Goal: Information Seeking & Learning: Learn about a topic

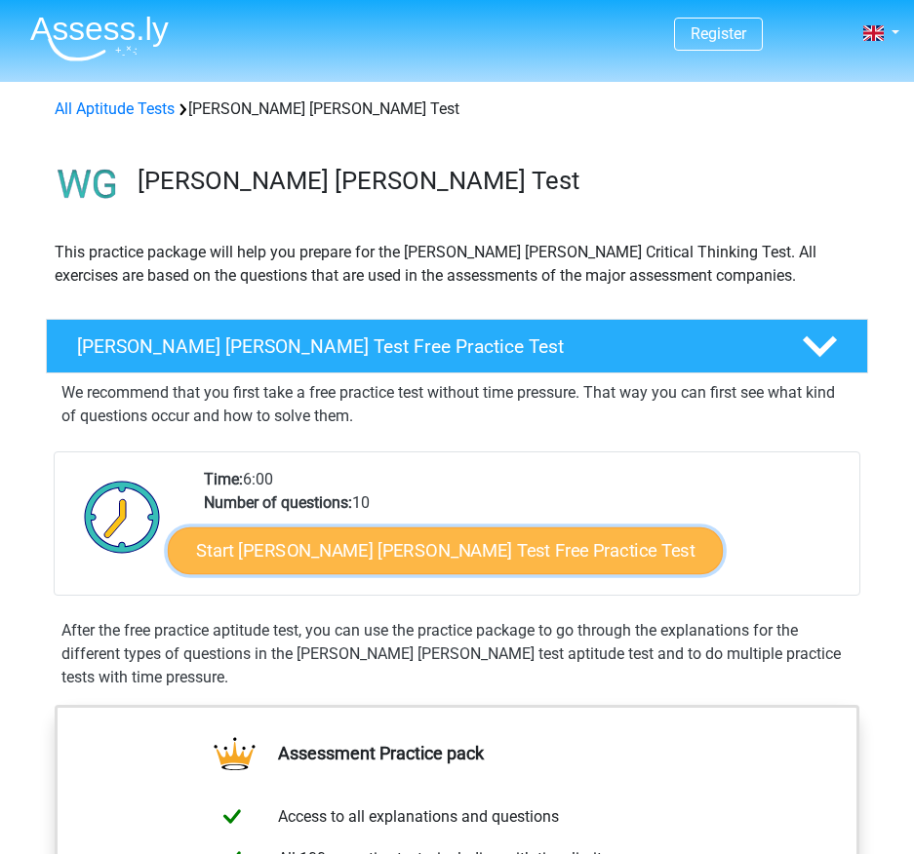
click at [274, 568] on link "Start Watson Glaser Test Free Practice Test" at bounding box center [445, 551] width 555 height 47
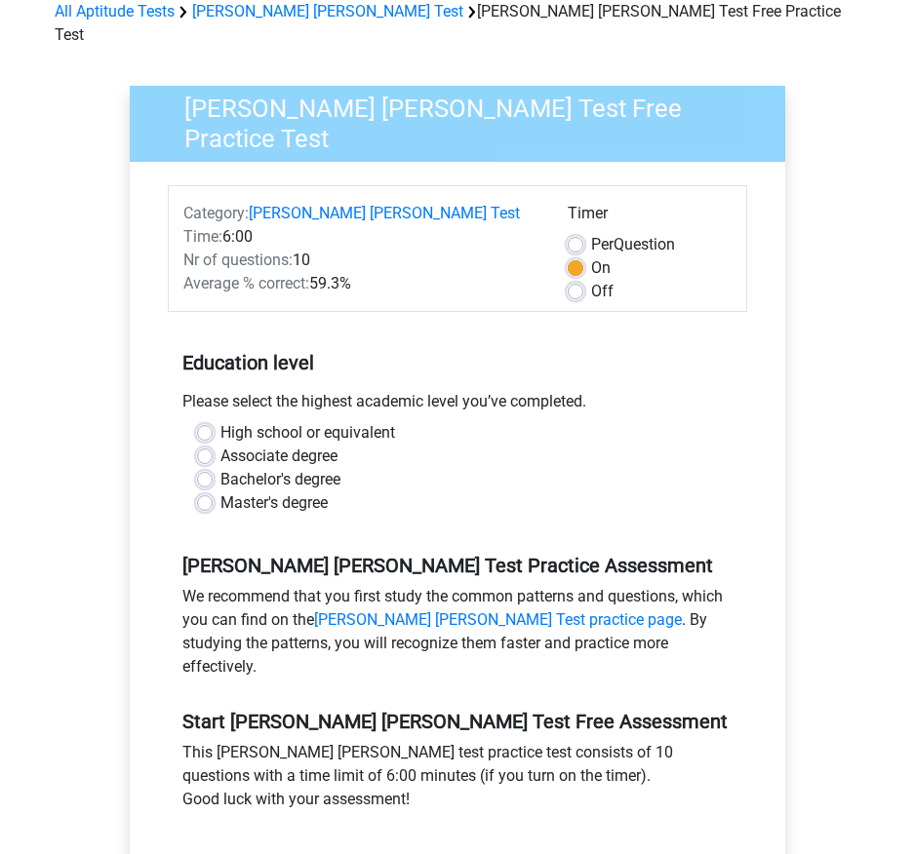
scroll to position [195, 0]
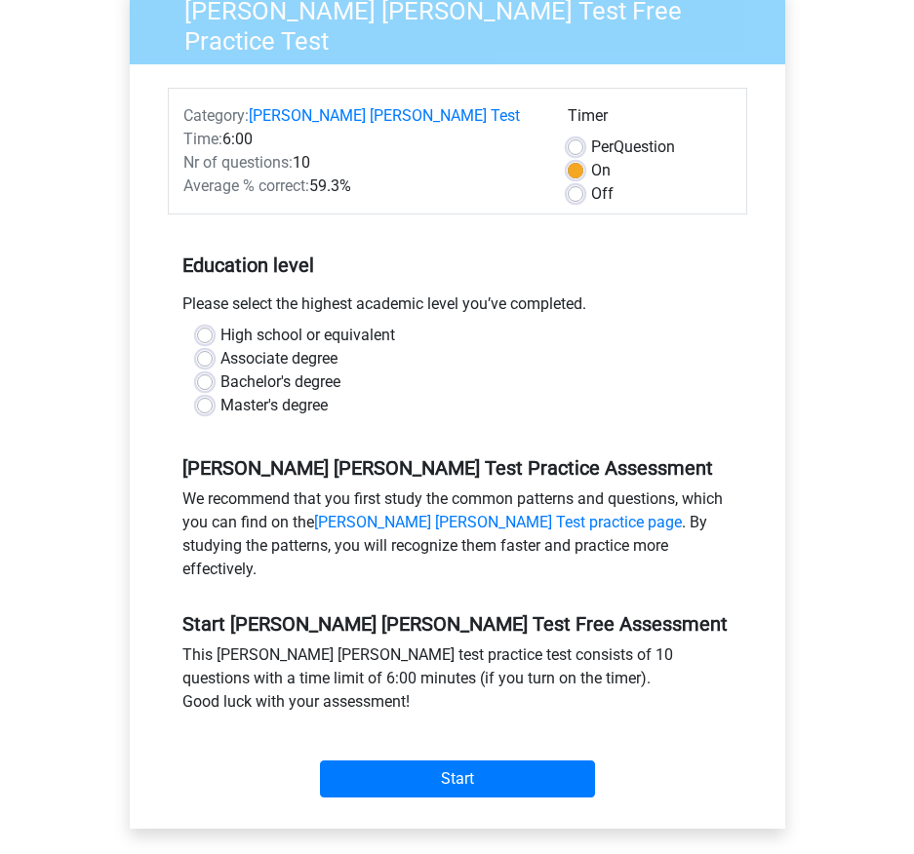
click at [220, 394] on label "Master's degree" at bounding box center [273, 405] width 107 height 23
click at [204, 394] on input "Master's degree" at bounding box center [205, 404] width 16 height 20
radio input "true"
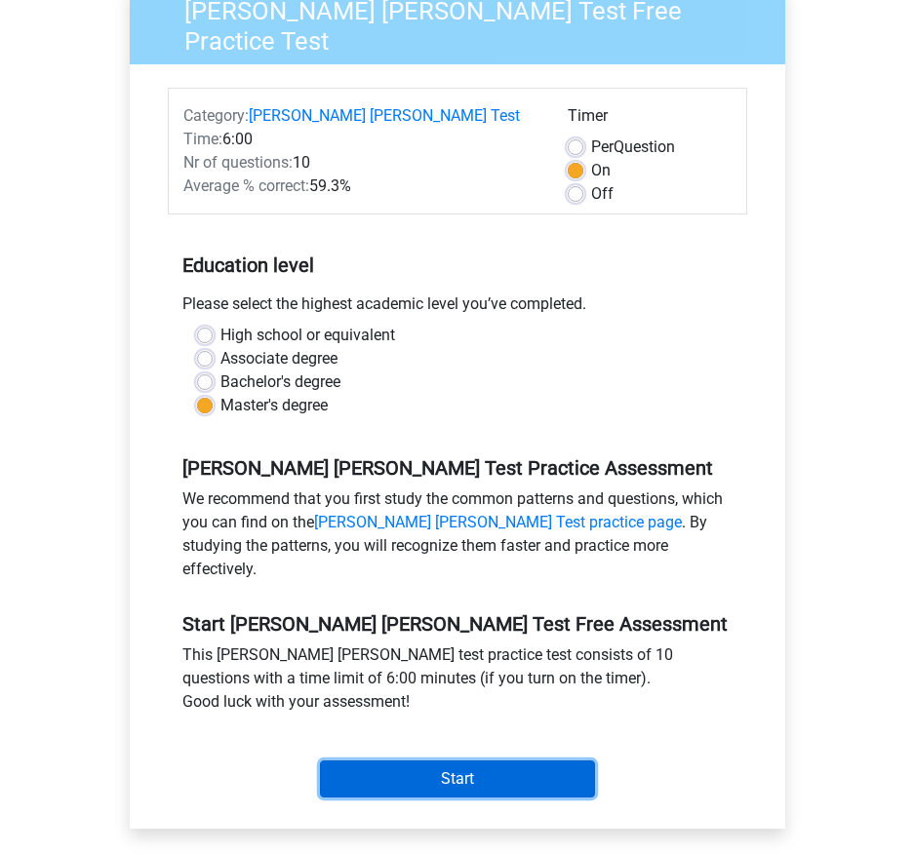
click at [507, 761] on input "Start" at bounding box center [457, 779] width 275 height 37
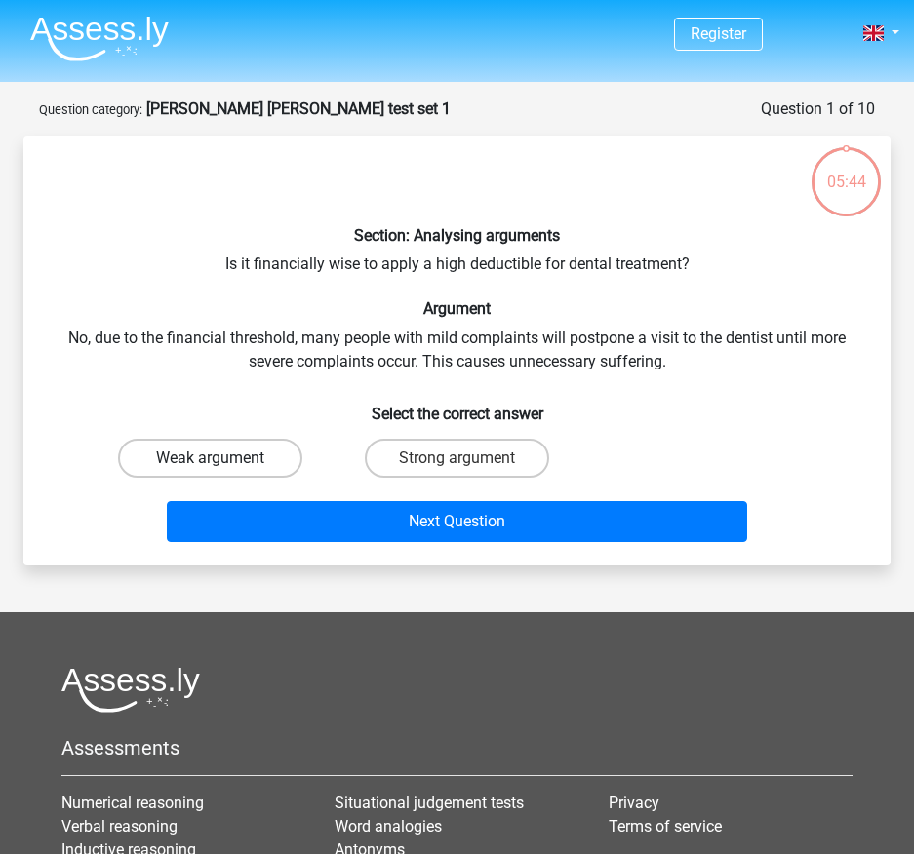
click at [161, 458] on label "Weak argument" at bounding box center [210, 458] width 185 height 39
click at [211, 458] on input "Weak argument" at bounding box center [217, 464] width 13 height 13
radio input "true"
click at [461, 469] on input "Strong argument" at bounding box center [463, 464] width 13 height 13
radio input "true"
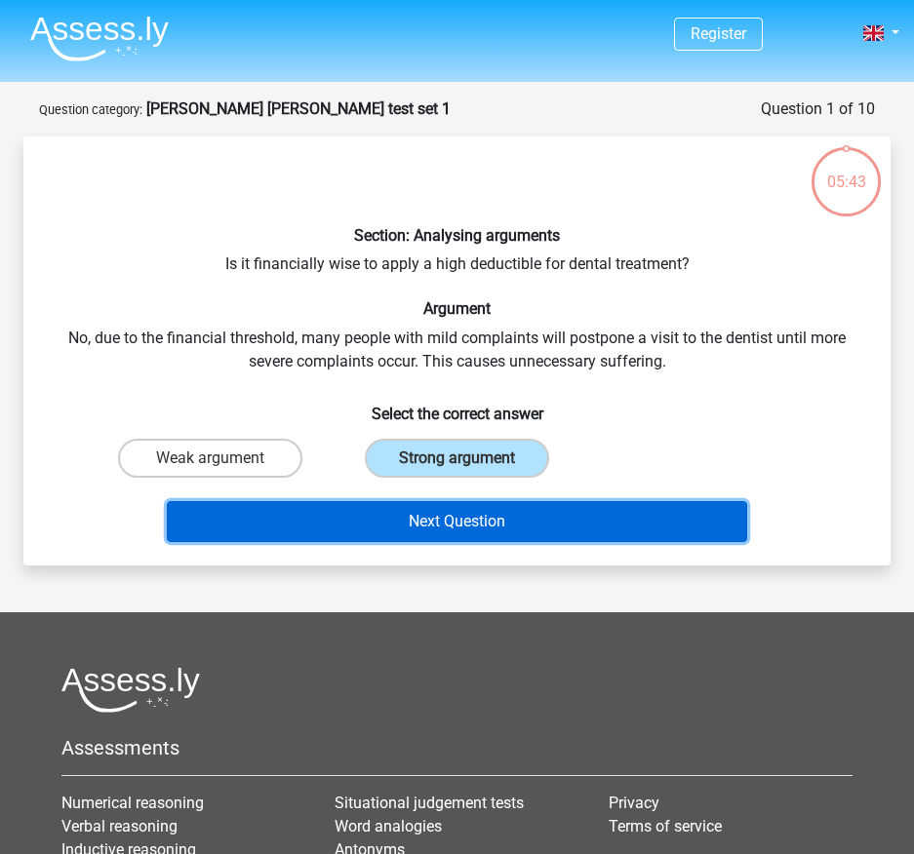
click at [450, 507] on button "Next Question" at bounding box center [456, 521] width 579 height 41
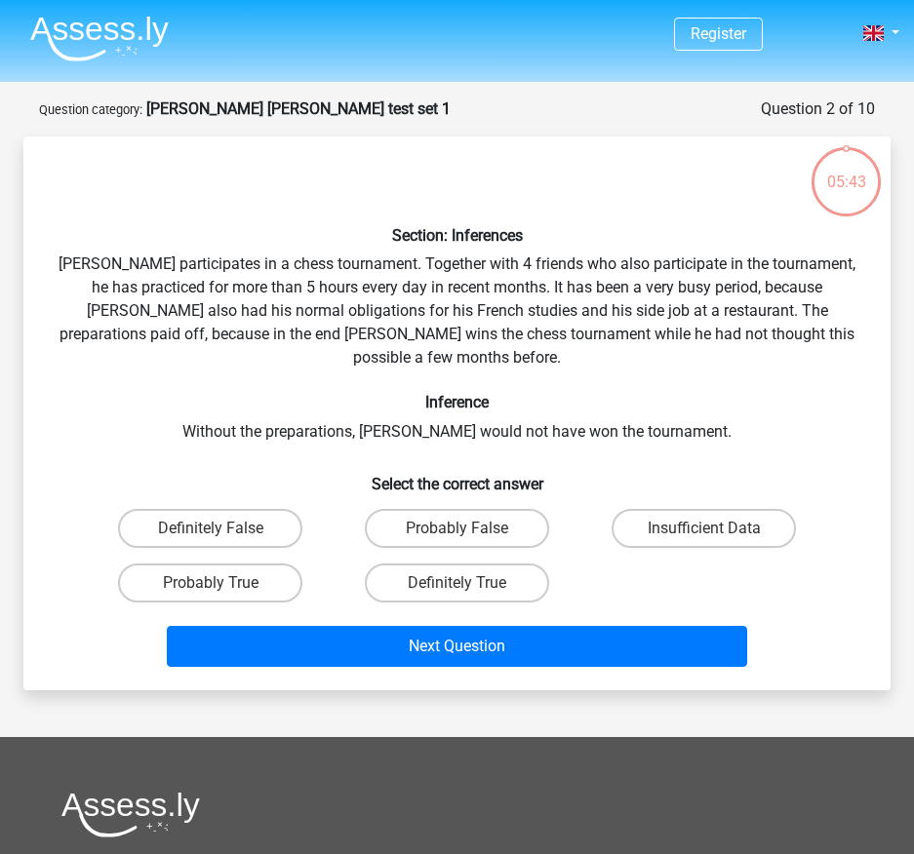
scroll to position [98, 0]
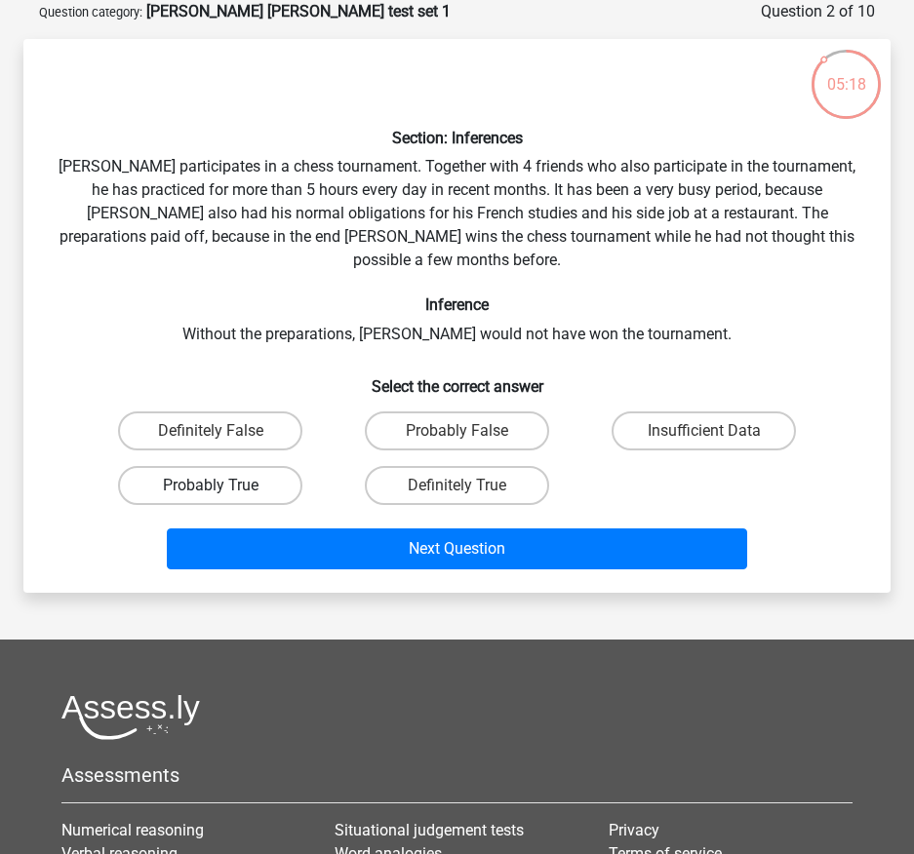
click at [244, 466] on label "Probably True" at bounding box center [210, 485] width 185 height 39
click at [223, 486] on input "Probably True" at bounding box center [217, 492] width 13 height 13
radio input "true"
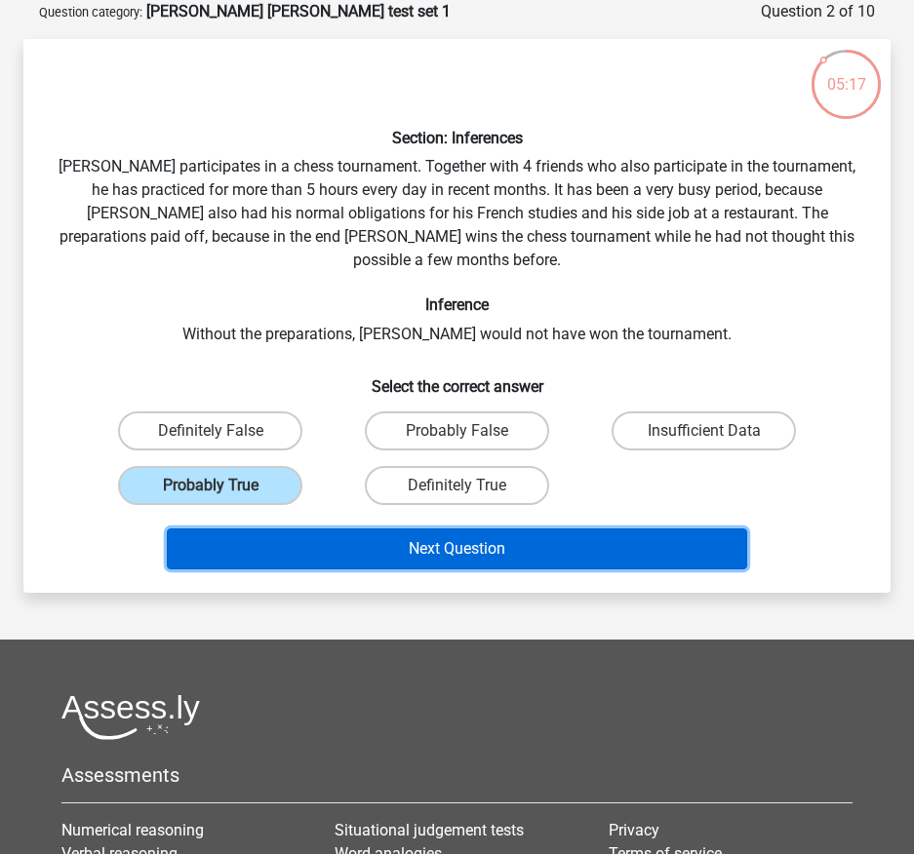
click at [355, 528] on button "Next Question" at bounding box center [456, 548] width 579 height 41
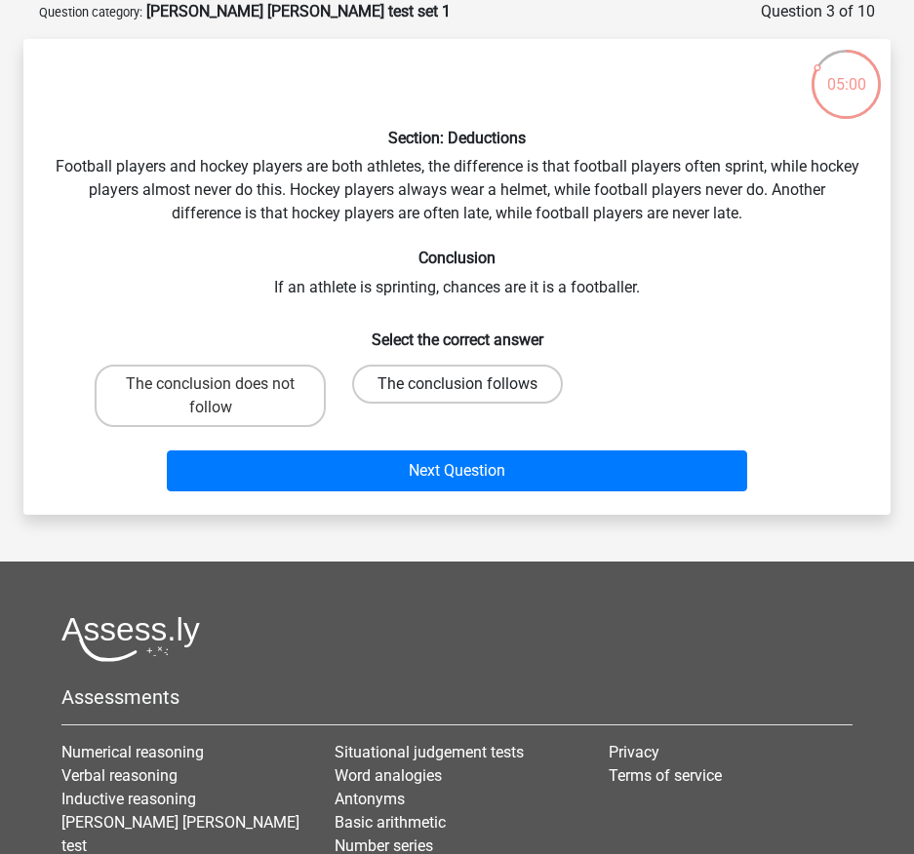
click at [443, 394] on label "The conclusion follows" at bounding box center [457, 384] width 211 height 39
click at [457, 394] on input "The conclusion follows" at bounding box center [463, 390] width 13 height 13
radio input "true"
click at [443, 448] on div "Next Question" at bounding box center [457, 467] width 804 height 64
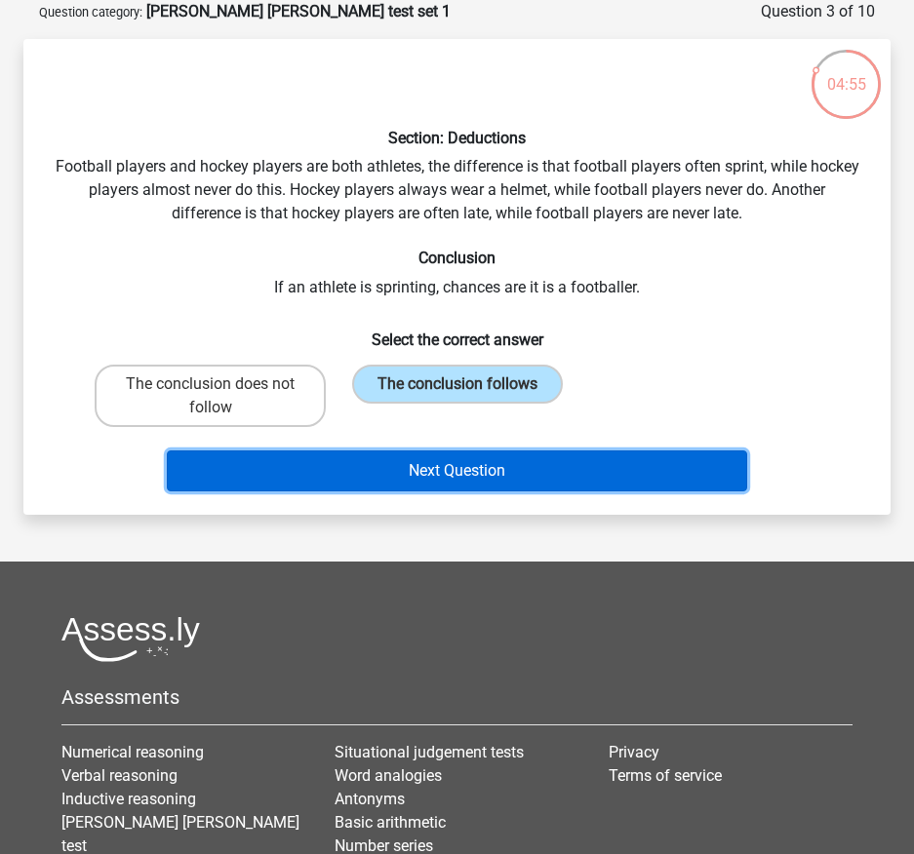
click at [446, 464] on button "Next Question" at bounding box center [456, 470] width 579 height 41
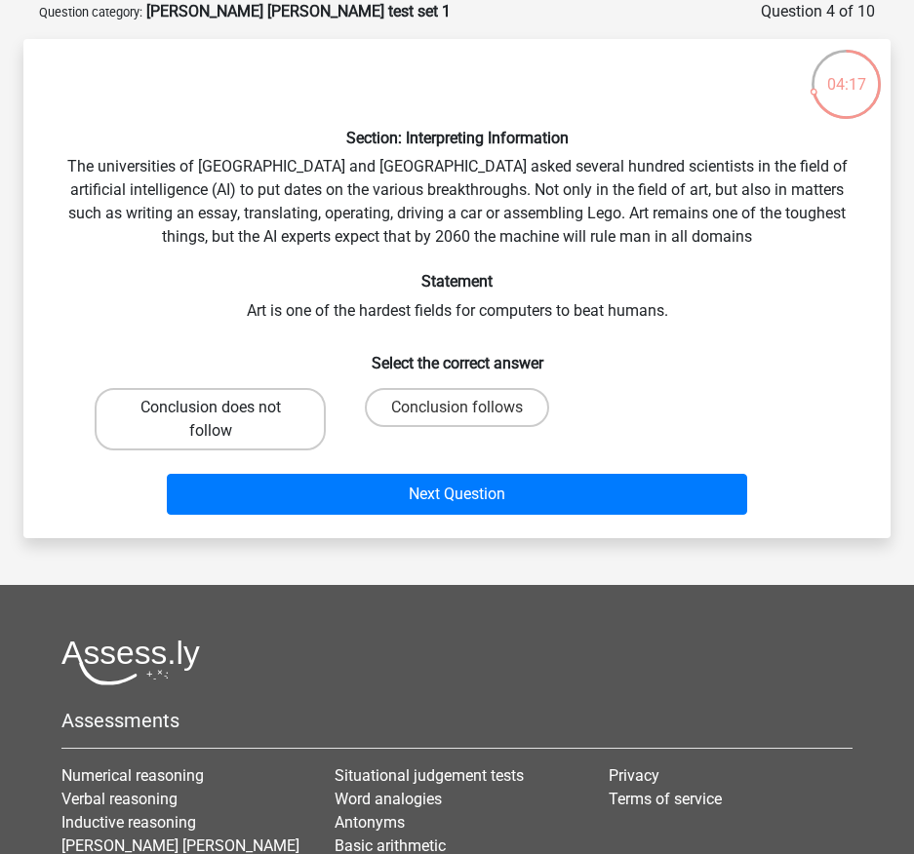
click at [249, 432] on label "Conclusion does not follow" at bounding box center [210, 419] width 231 height 62
click at [223, 420] on input "Conclusion does not follow" at bounding box center [217, 414] width 13 height 13
radio input "true"
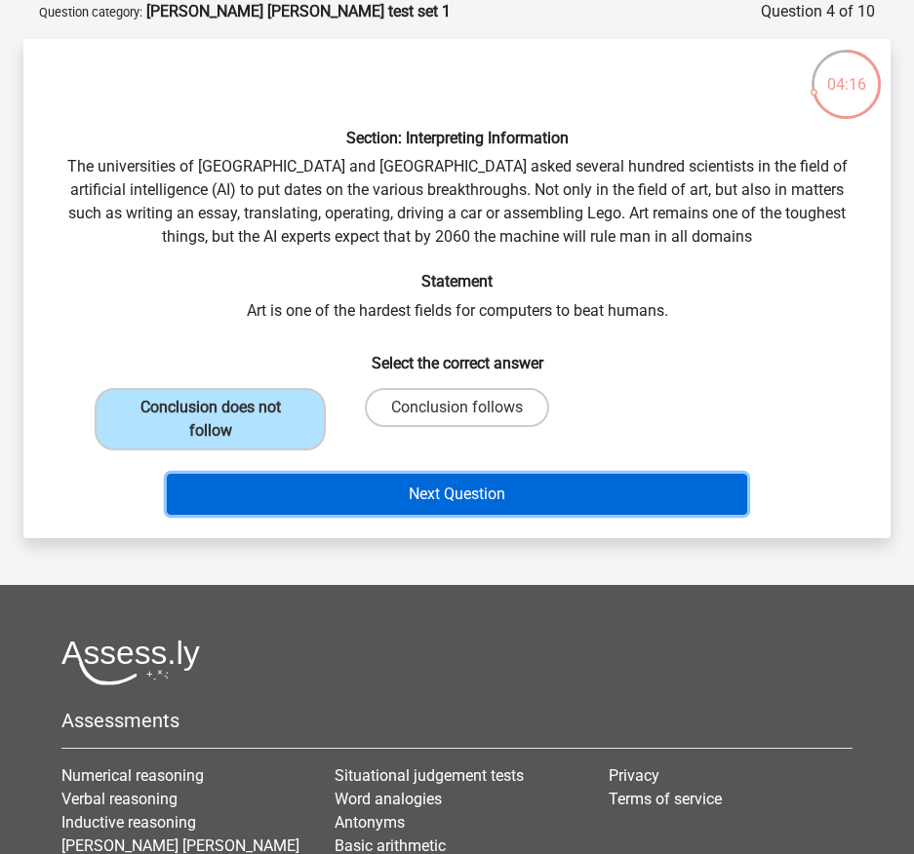
click at [399, 500] on button "Next Question" at bounding box center [456, 494] width 579 height 41
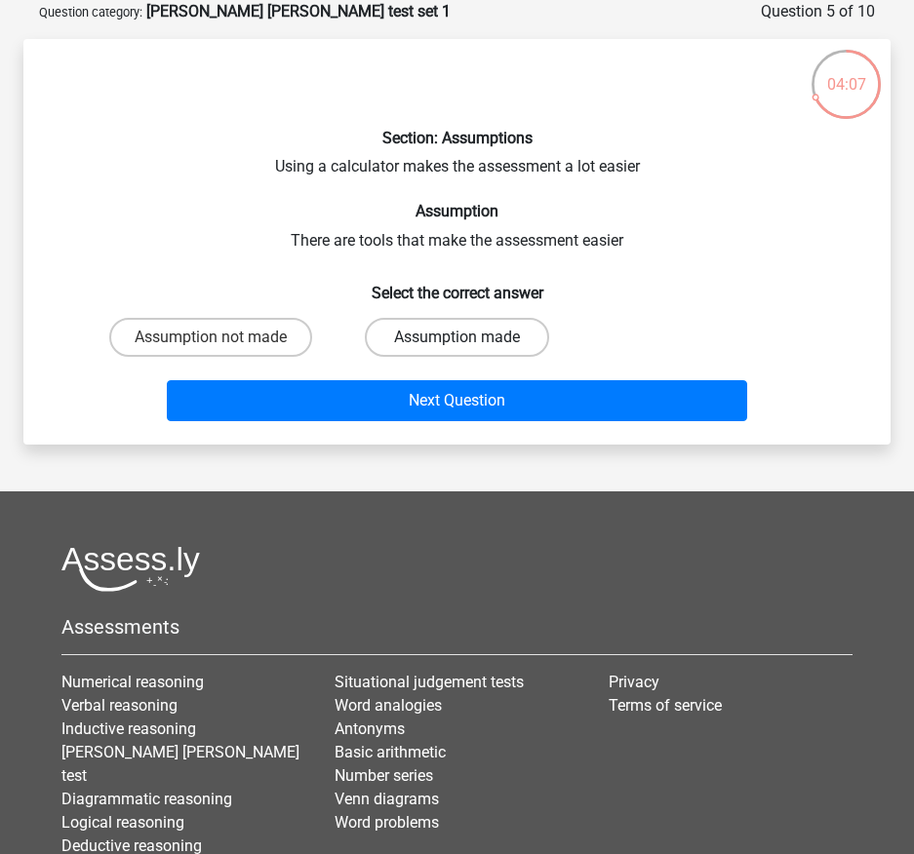
click at [414, 337] on label "Assumption made" at bounding box center [457, 337] width 185 height 39
click at [457, 337] on input "Assumption made" at bounding box center [463, 343] width 13 height 13
radio input "true"
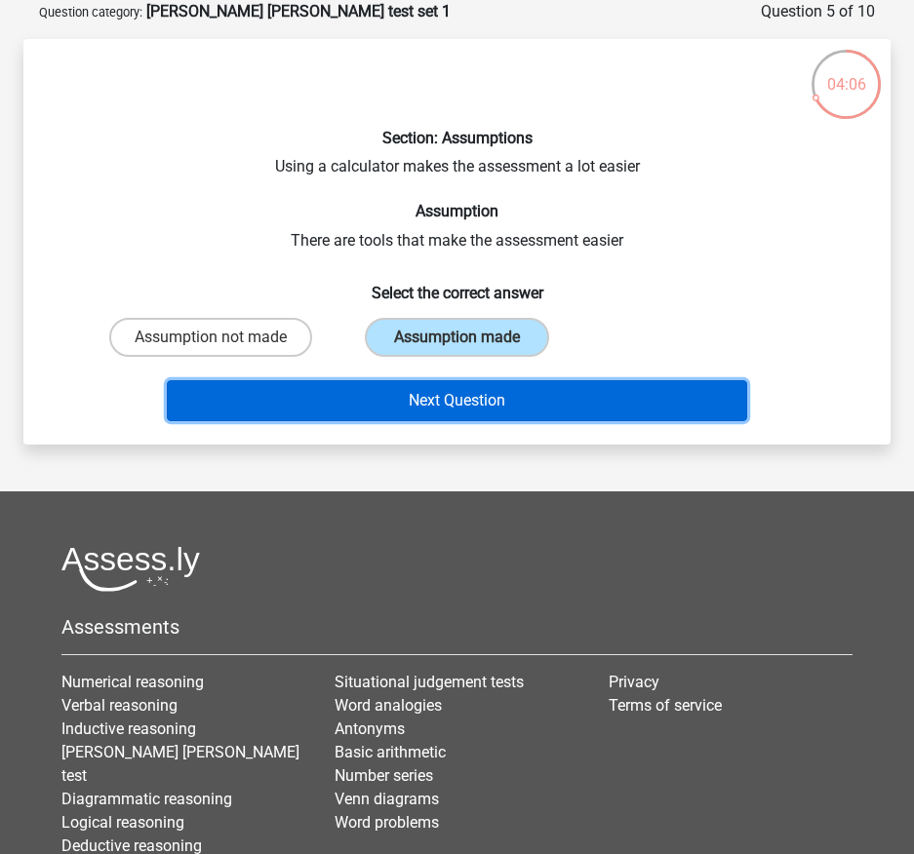
click at [434, 403] on button "Next Question" at bounding box center [456, 400] width 579 height 41
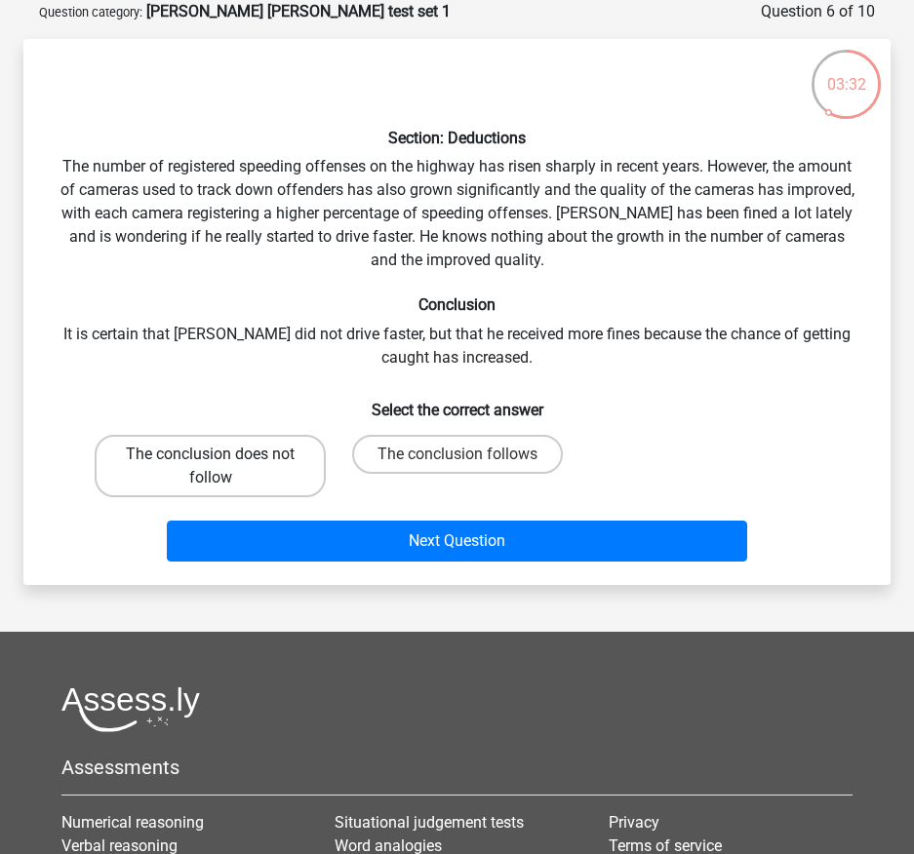
click at [294, 472] on label "The conclusion does not follow" at bounding box center [210, 466] width 231 height 62
click at [223, 467] on input "The conclusion does not follow" at bounding box center [217, 460] width 13 height 13
radio input "true"
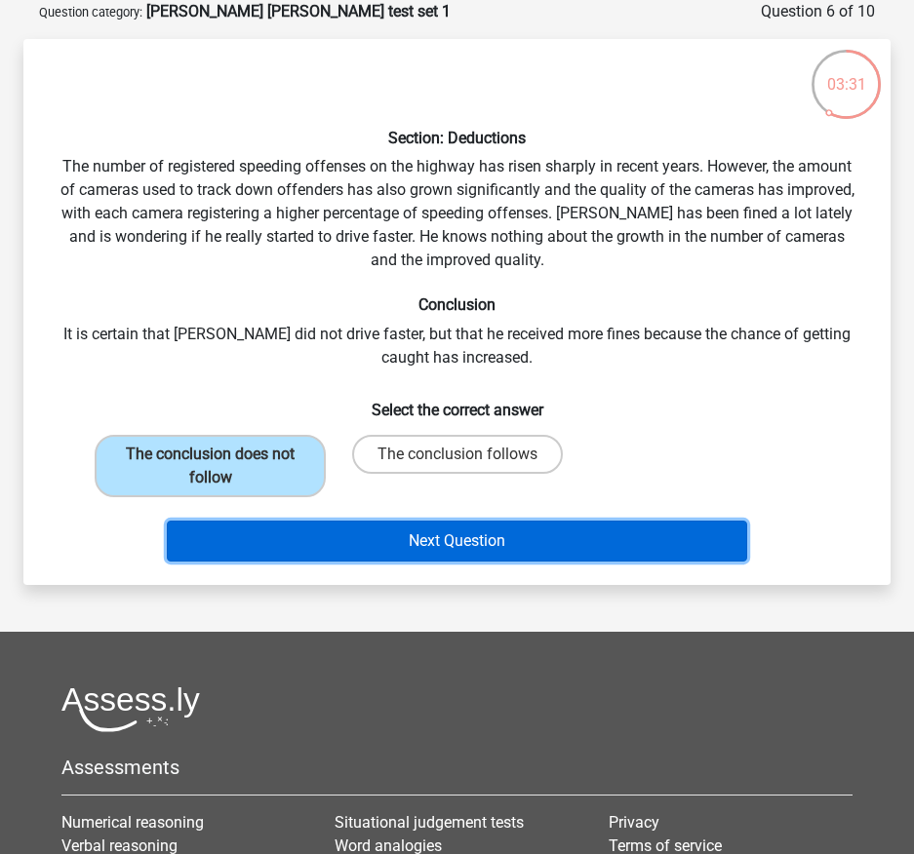
click at [433, 540] on button "Next Question" at bounding box center [456, 541] width 579 height 41
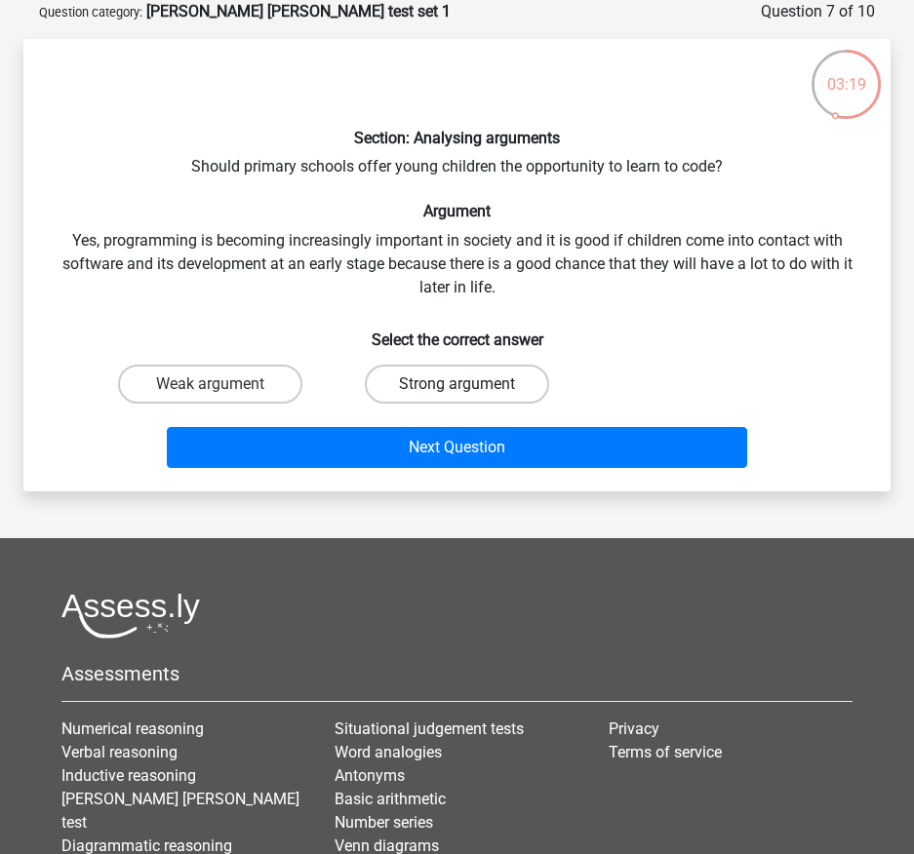
click at [409, 376] on label "Strong argument" at bounding box center [457, 384] width 185 height 39
click at [457, 384] on input "Strong argument" at bounding box center [463, 390] width 13 height 13
radio input "true"
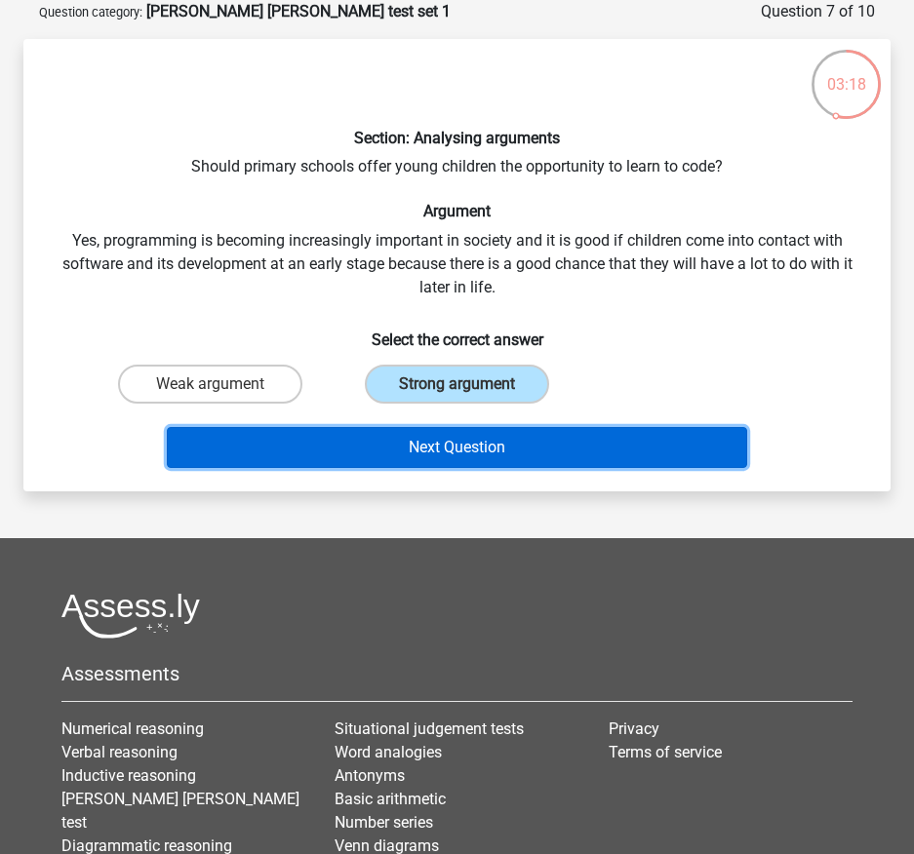
click at [449, 450] on button "Next Question" at bounding box center [456, 447] width 579 height 41
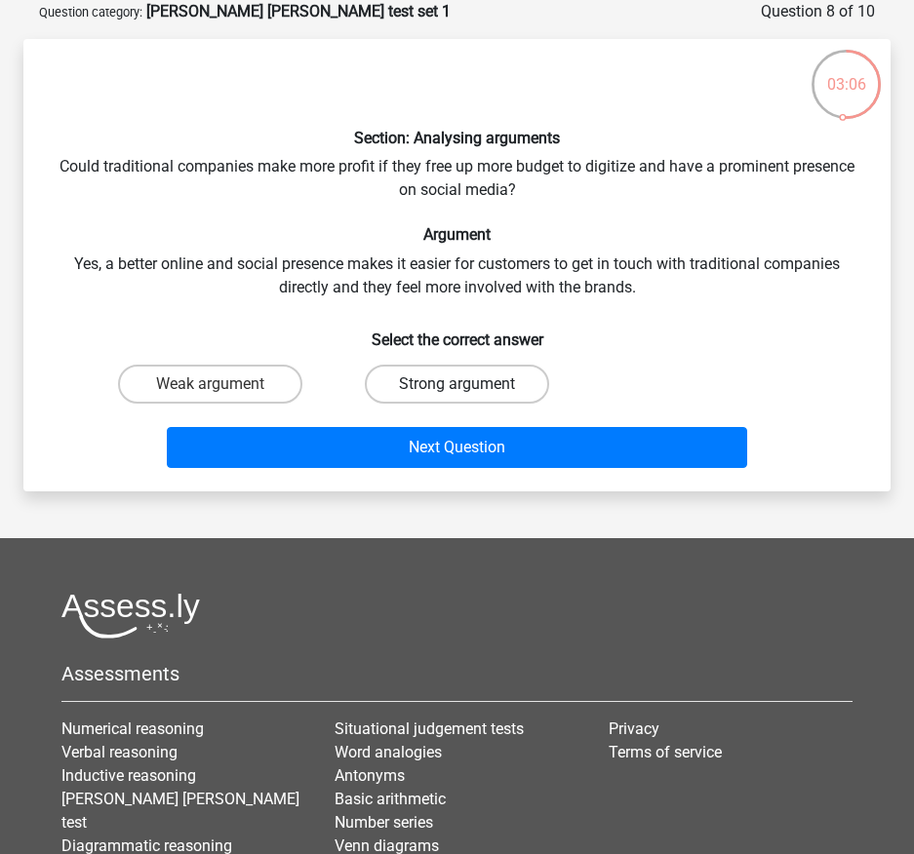
click at [403, 372] on label "Strong argument" at bounding box center [457, 384] width 185 height 39
click at [457, 384] on input "Strong argument" at bounding box center [463, 390] width 13 height 13
radio input "true"
click at [209, 394] on label "Weak argument" at bounding box center [210, 384] width 185 height 39
click at [211, 394] on input "Weak argument" at bounding box center [217, 390] width 13 height 13
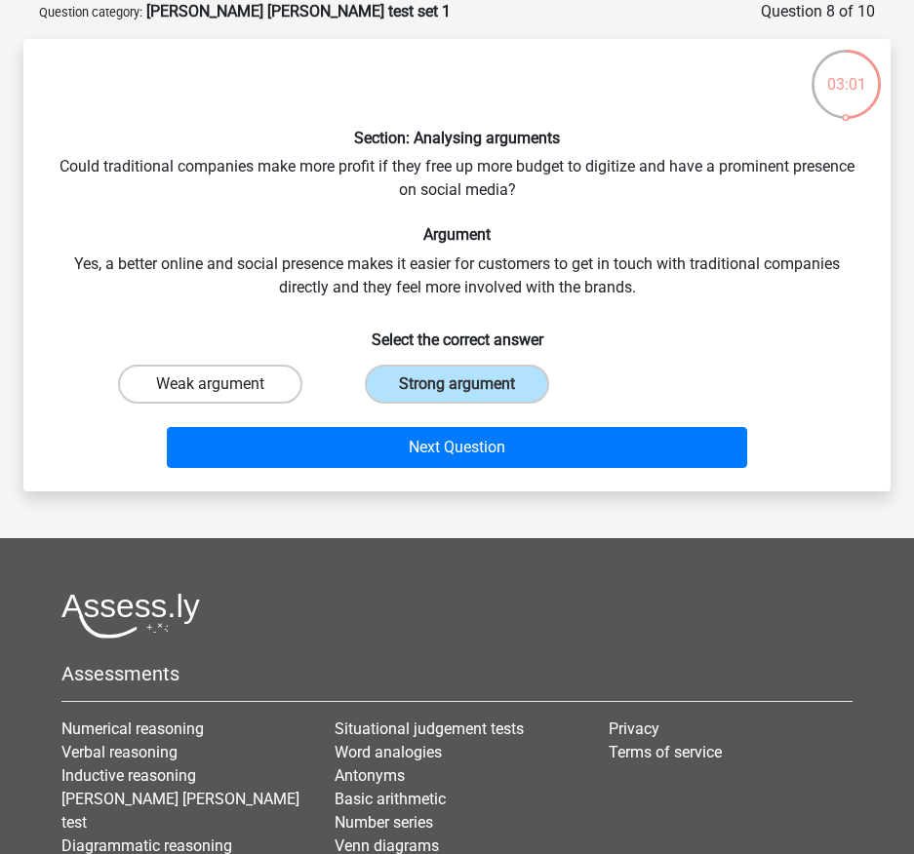
radio input "true"
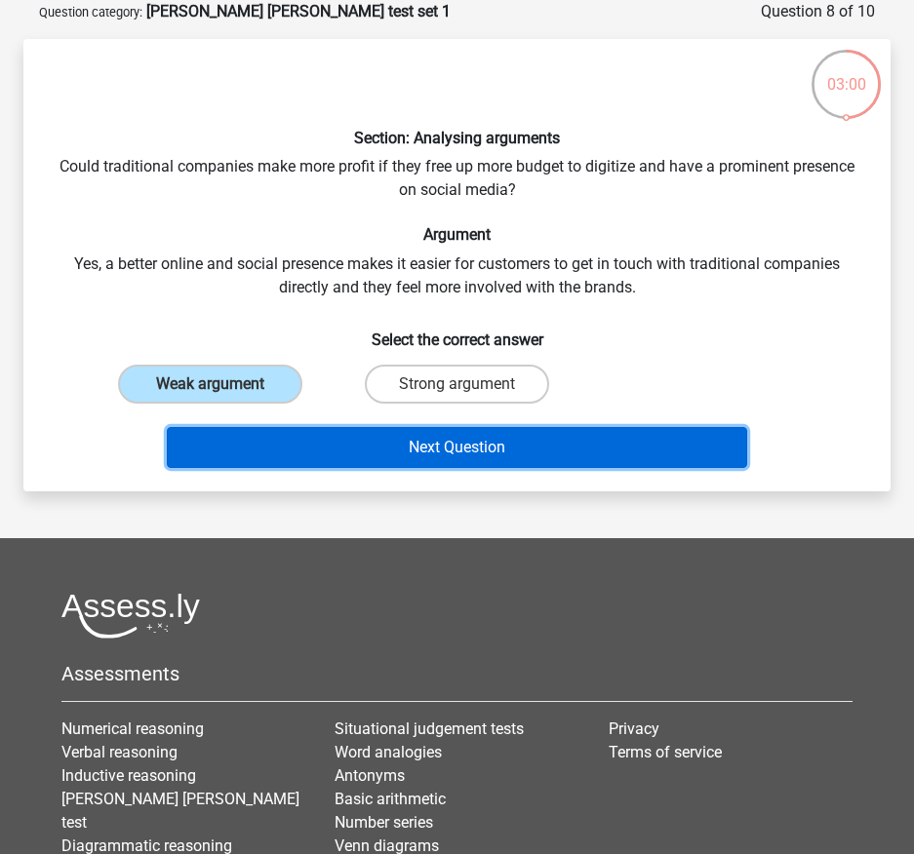
click at [272, 443] on button "Next Question" at bounding box center [456, 447] width 579 height 41
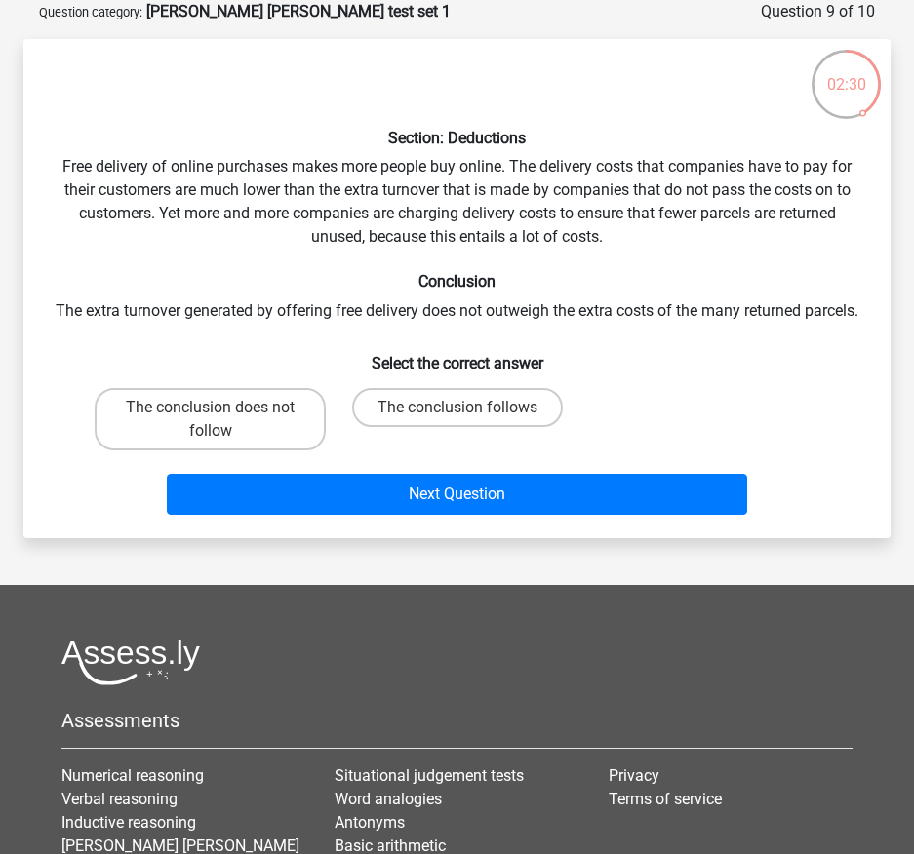
click at [217, 420] on input "The conclusion does not follow" at bounding box center [217, 414] width 13 height 13
radio input "true"
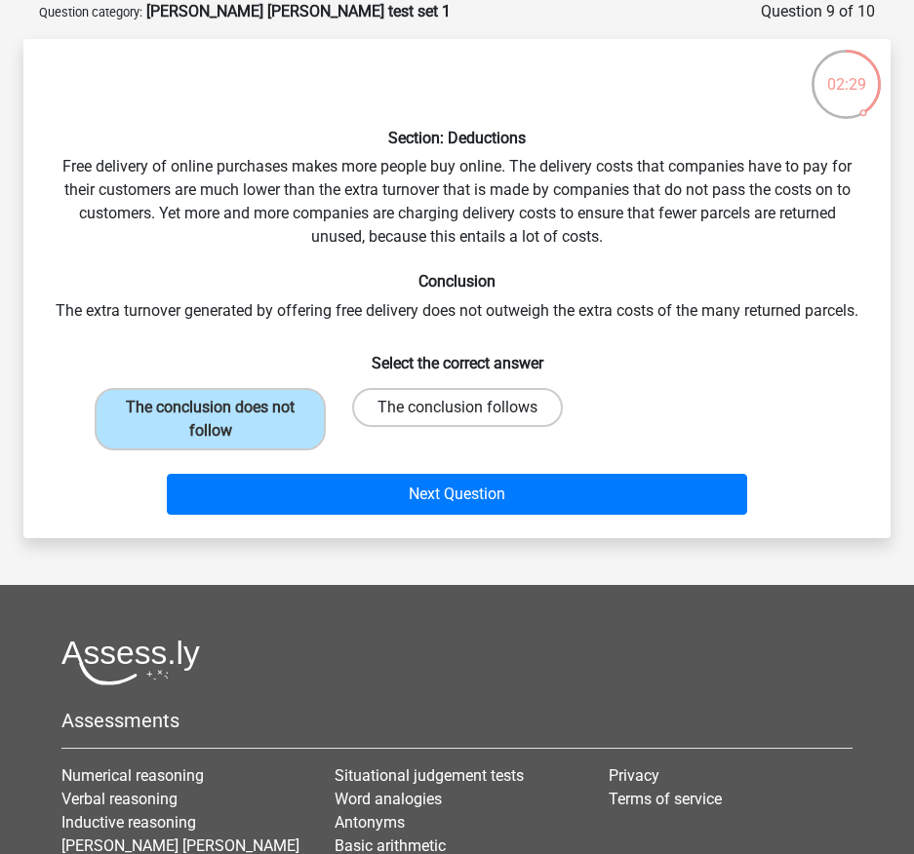
click at [515, 427] on label "The conclusion follows" at bounding box center [457, 407] width 211 height 39
click at [470, 420] on input "The conclusion follows" at bounding box center [463, 414] width 13 height 13
radio input "true"
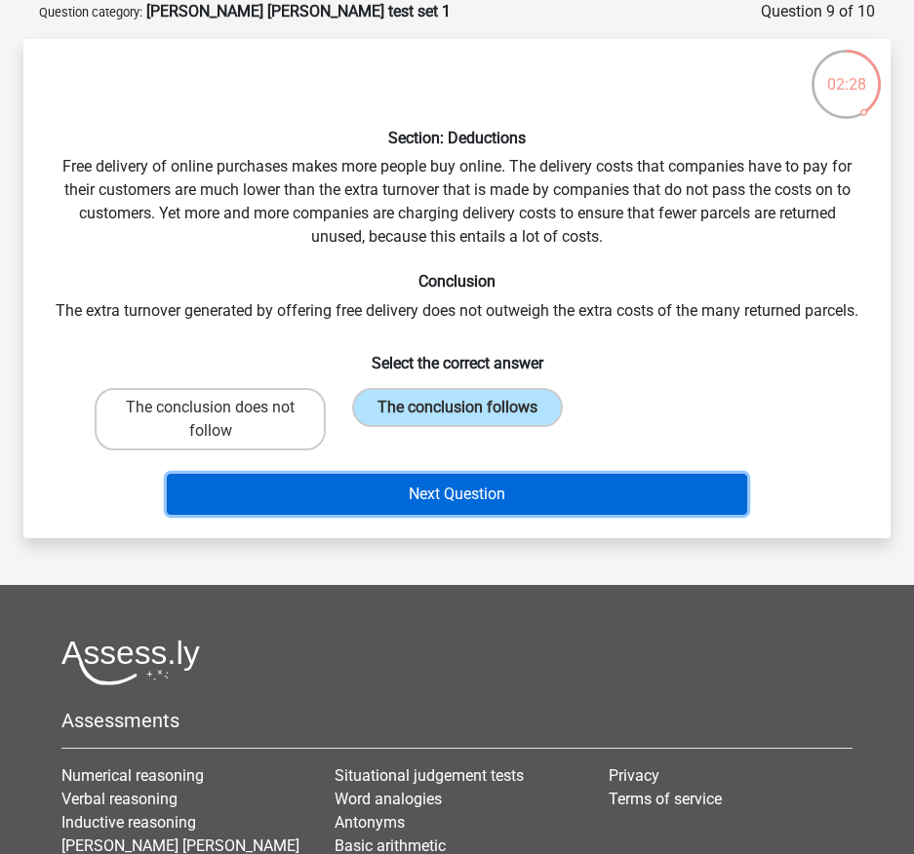
click at [492, 514] on button "Next Question" at bounding box center [456, 494] width 579 height 41
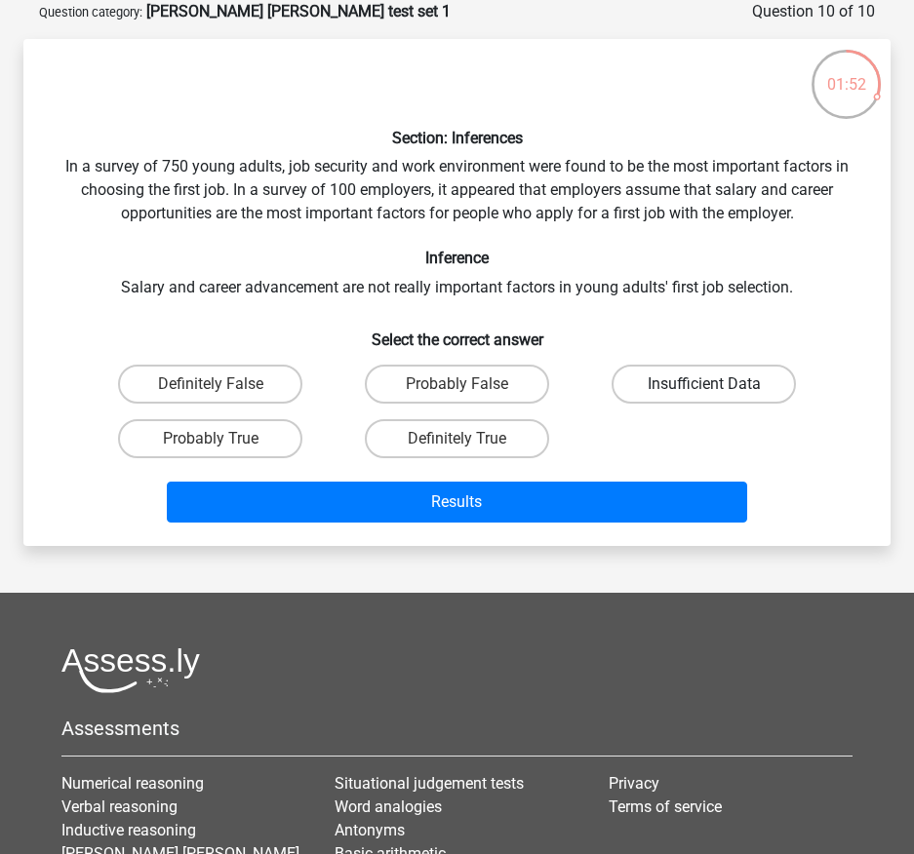
click at [728, 378] on label "Insufficient Data" at bounding box center [703, 384] width 185 height 39
click at [717, 384] on input "Insufficient Data" at bounding box center [710, 390] width 13 height 13
radio input "true"
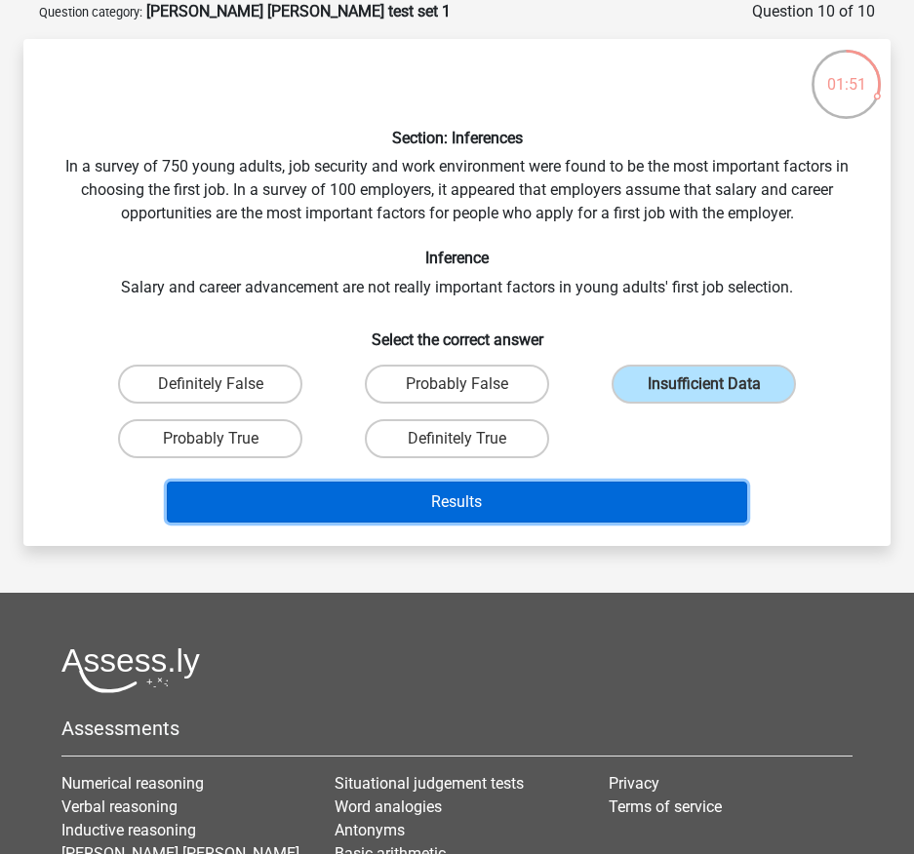
click at [630, 499] on button "Results" at bounding box center [456, 502] width 579 height 41
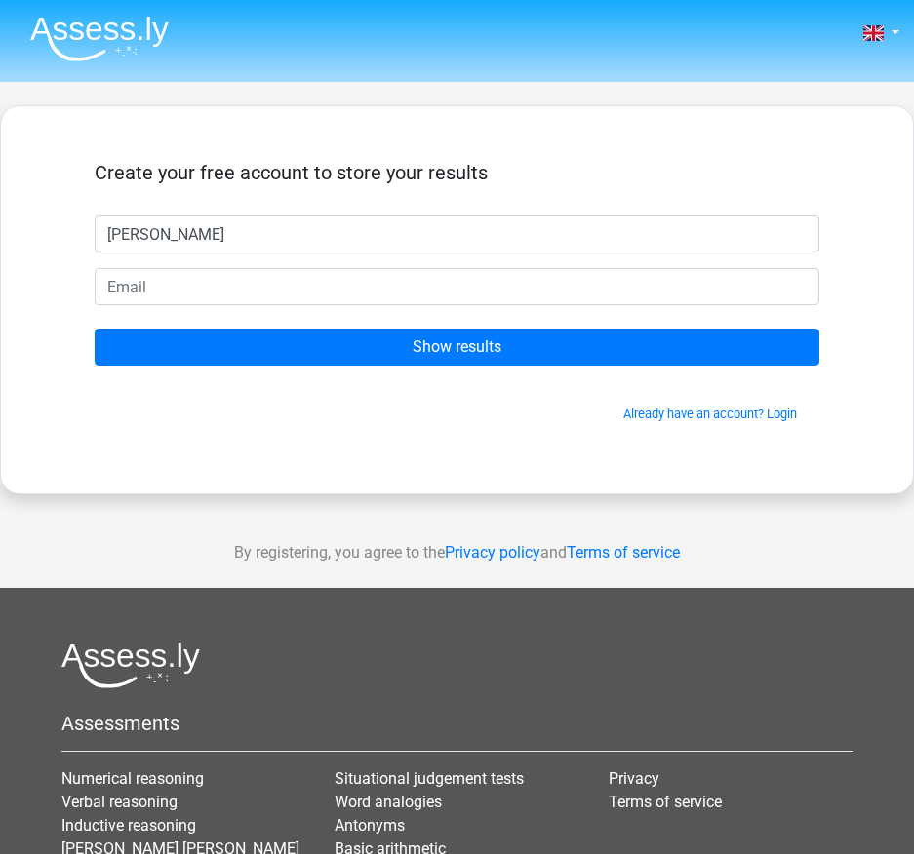
type input "[PERSON_NAME]"
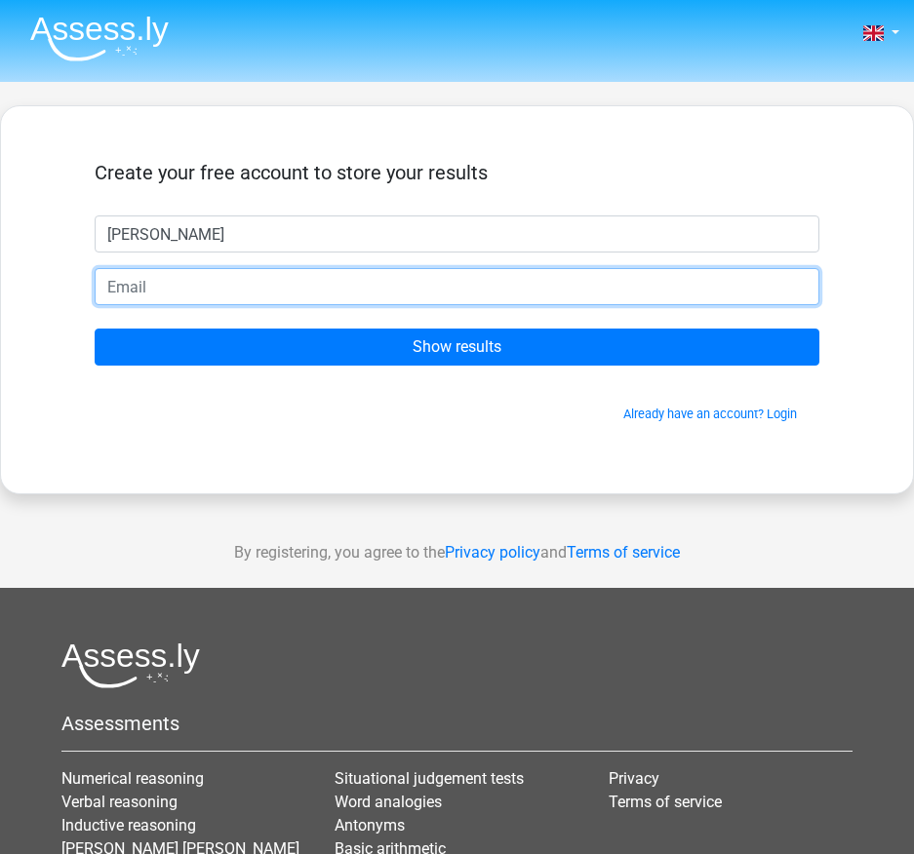
click at [302, 289] on input "email" at bounding box center [457, 286] width 724 height 37
type input "marta.zarzosohueck@gmail.com"
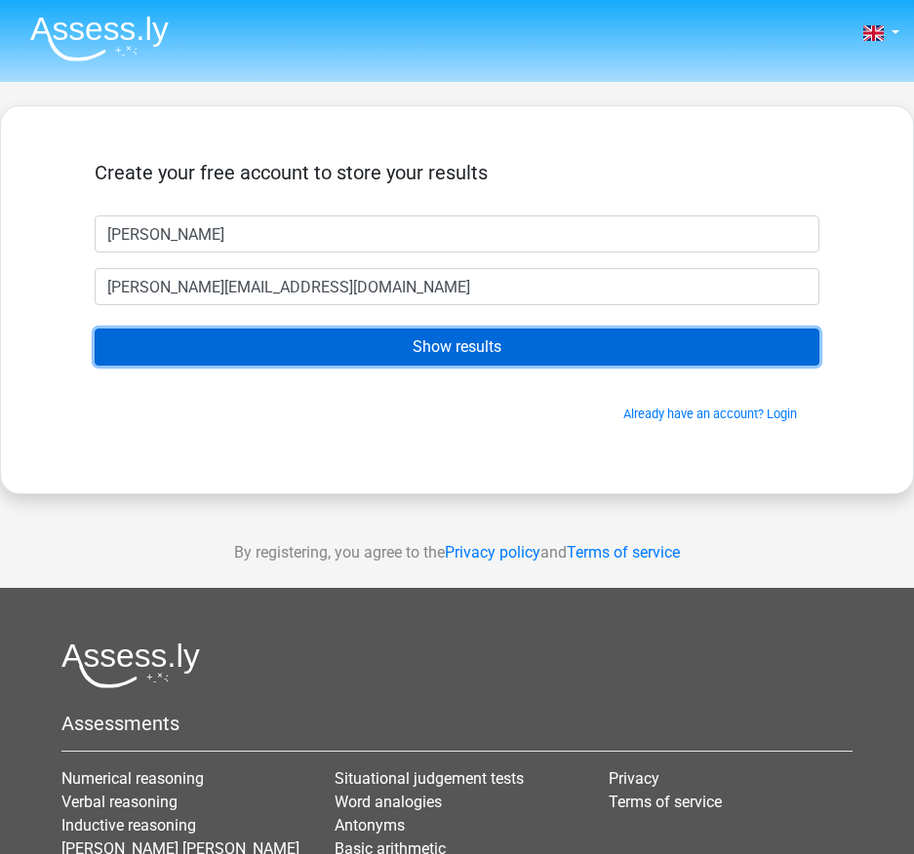
click at [294, 349] on input "Show results" at bounding box center [457, 347] width 724 height 37
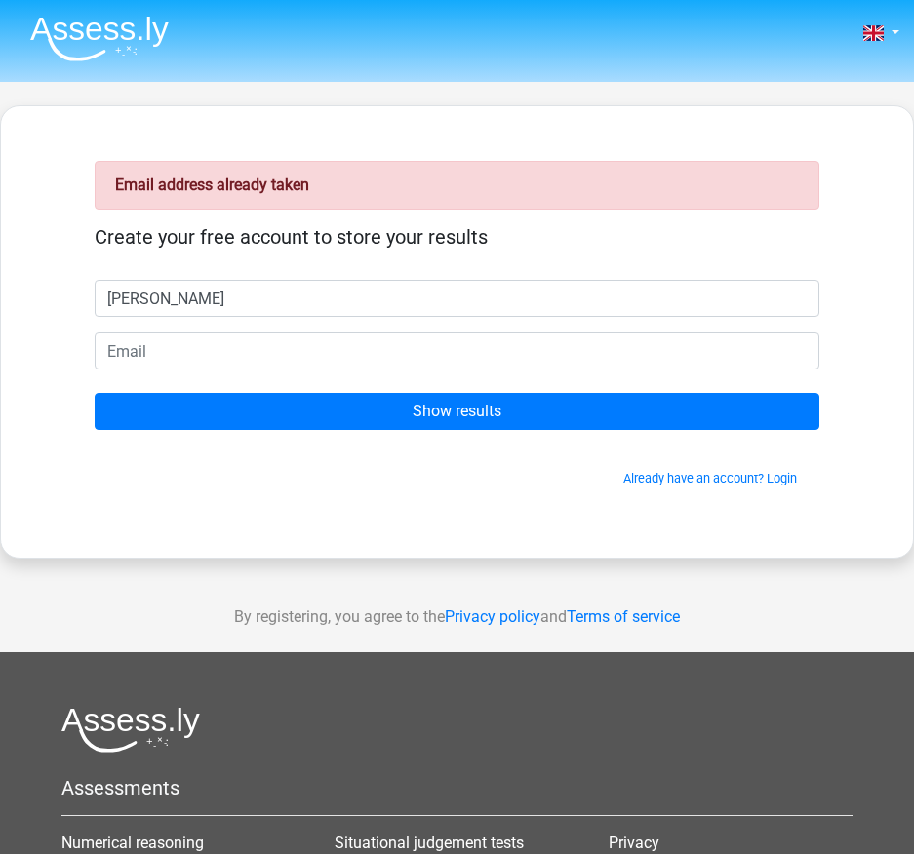
type input "[PERSON_NAME]"
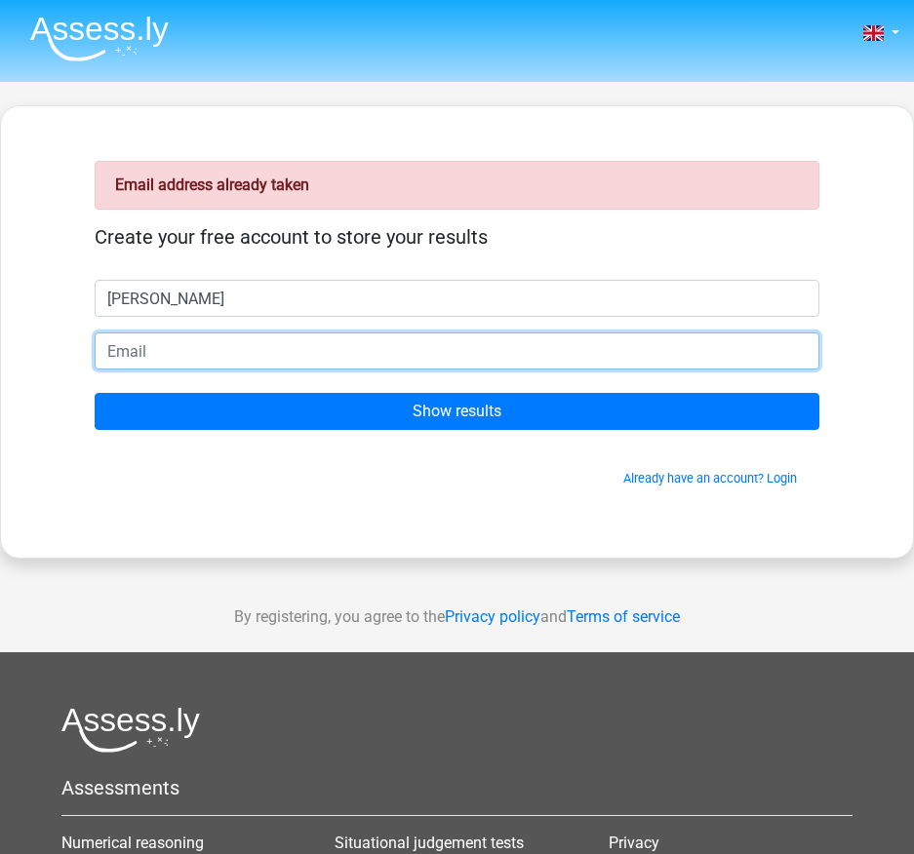
click at [305, 347] on input "email" at bounding box center [457, 351] width 724 height 37
type input "[EMAIL_ADDRESS][DOMAIN_NAME]"
click at [95, 393] on input "Show results" at bounding box center [457, 411] width 724 height 37
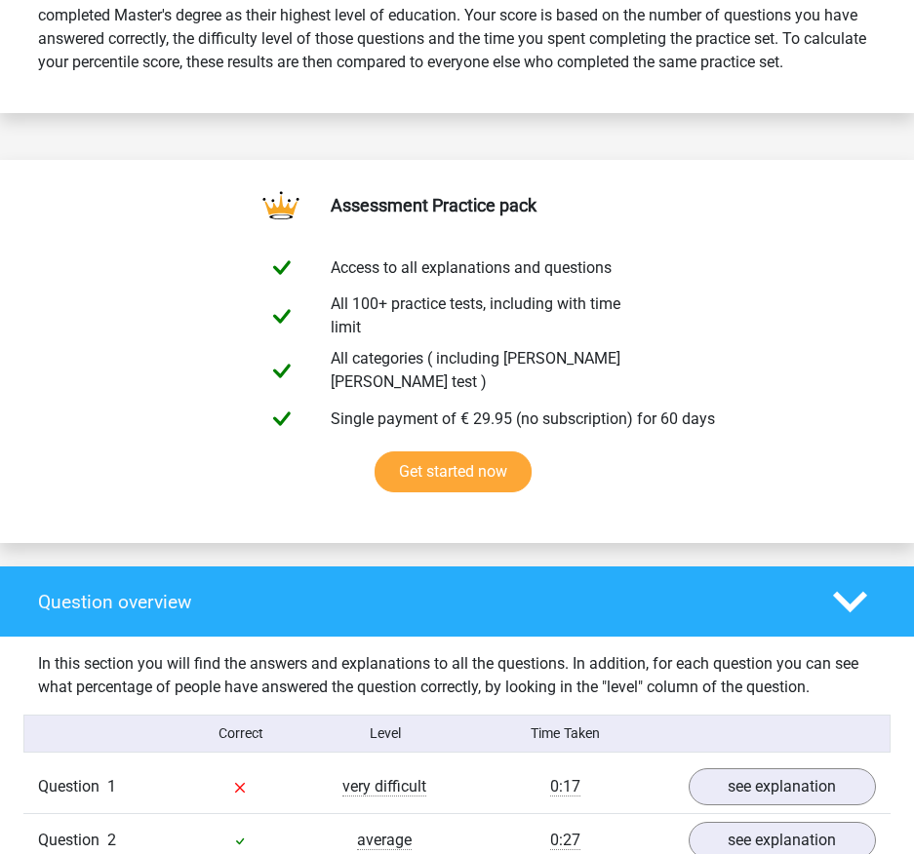
scroll to position [390, 0]
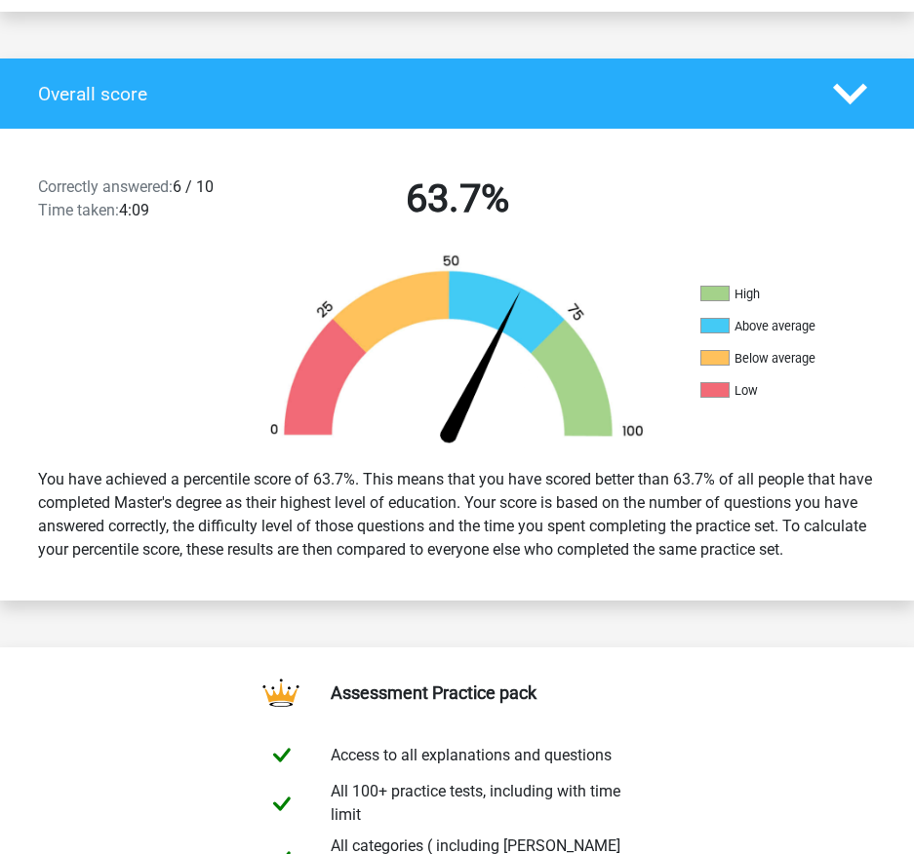
click at [598, 98] on div "Overall score" at bounding box center [457, 94] width 914 height 70
click at [842, 83] on polygon at bounding box center [850, 93] width 34 height 21
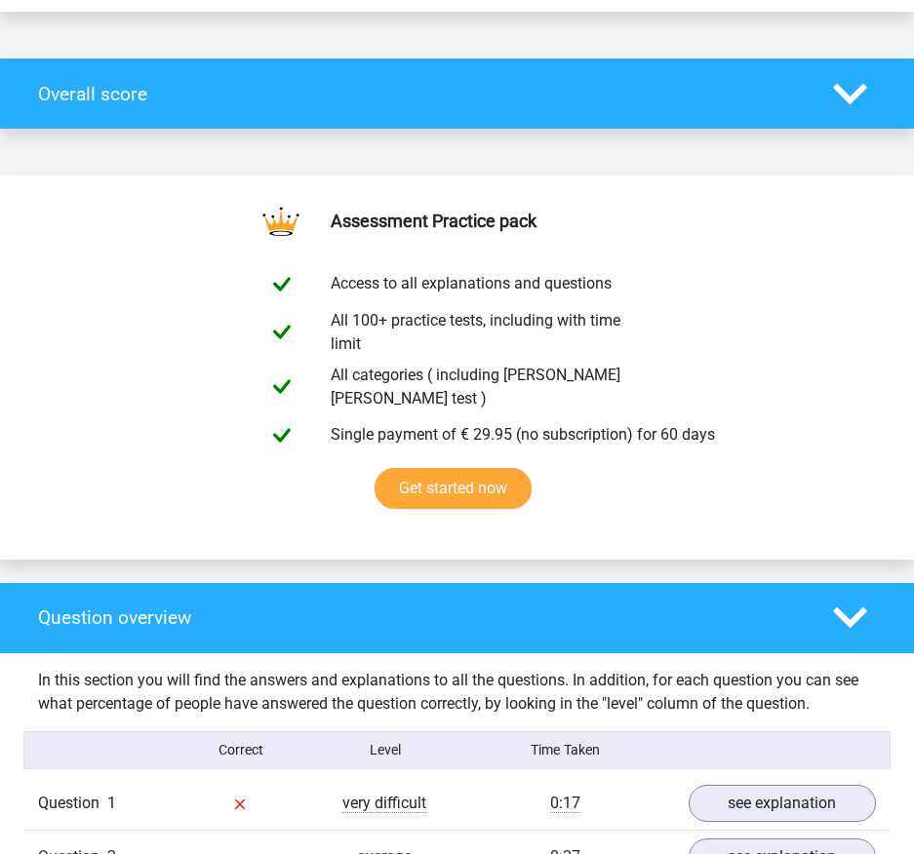
click at [842, 83] on polygon at bounding box center [850, 93] width 34 height 21
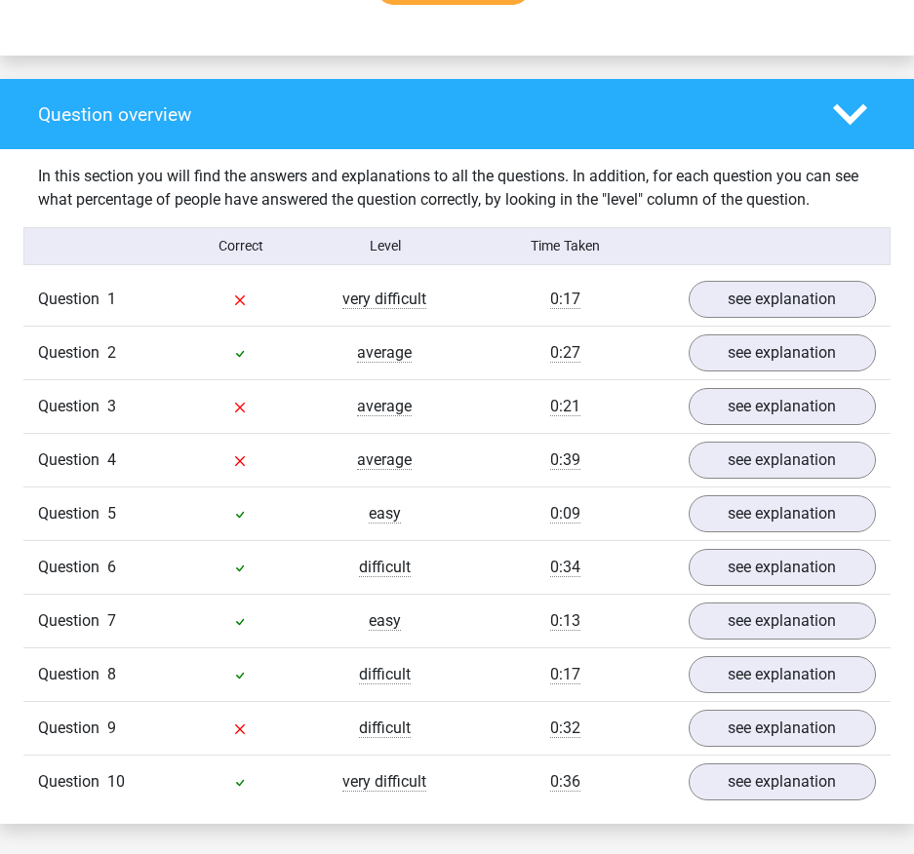
scroll to position [1463, 0]
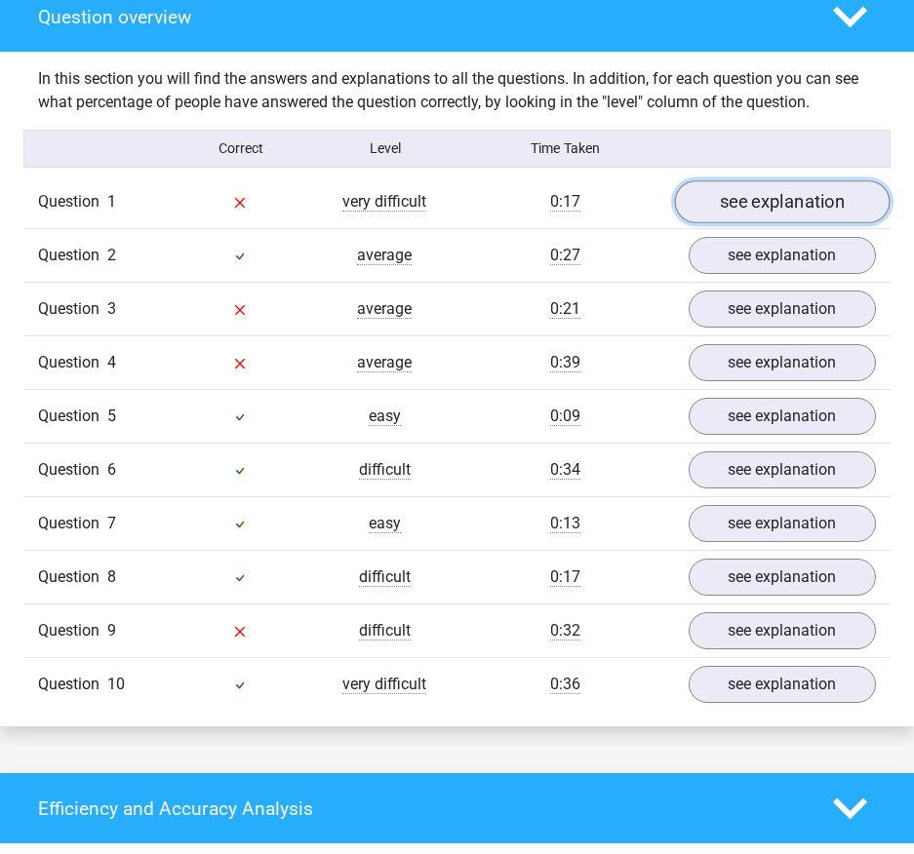
click at [751, 181] on link "see explanation" at bounding box center [781, 202] width 215 height 43
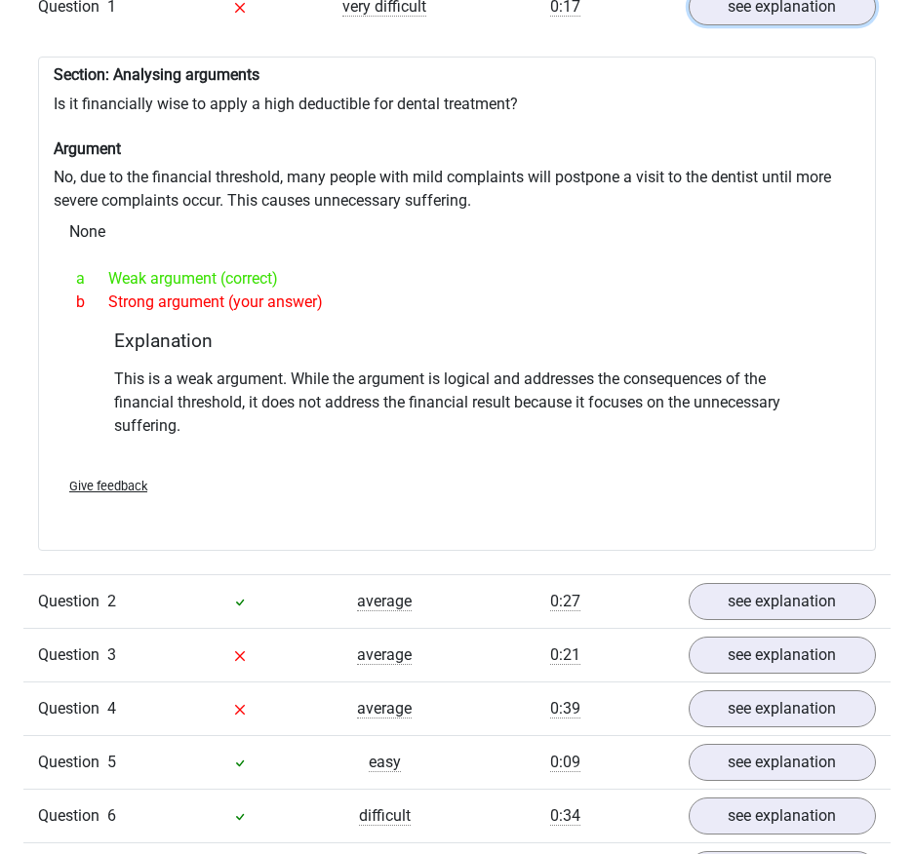
scroll to position [1950, 0]
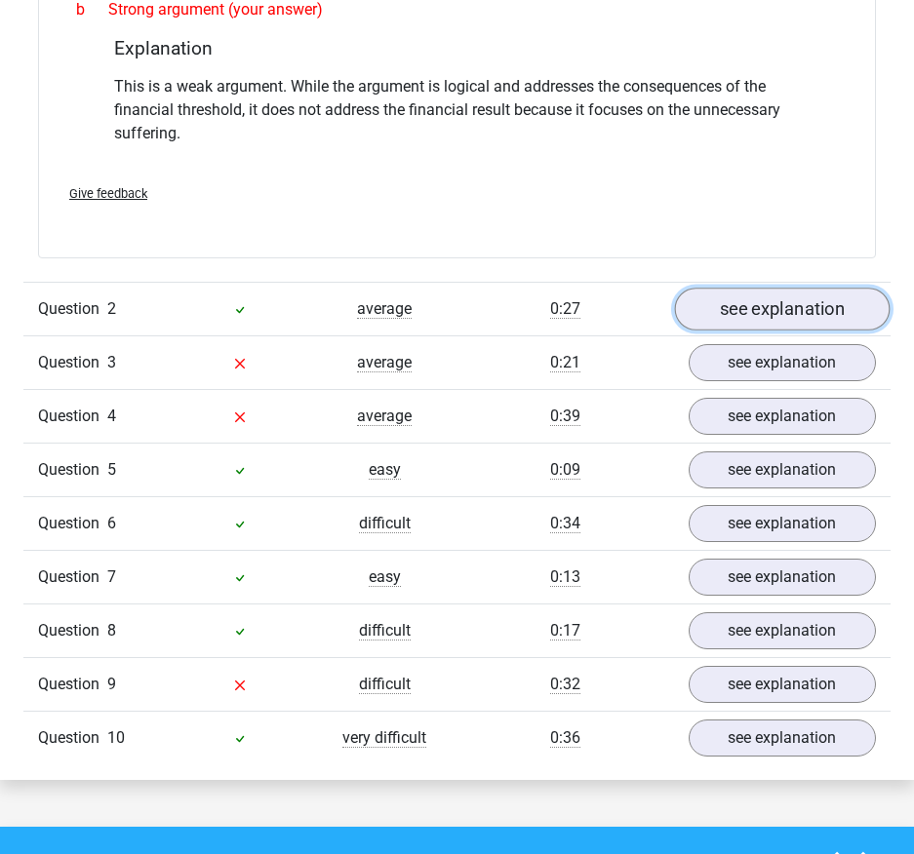
click at [756, 288] on link "see explanation" at bounding box center [781, 309] width 215 height 43
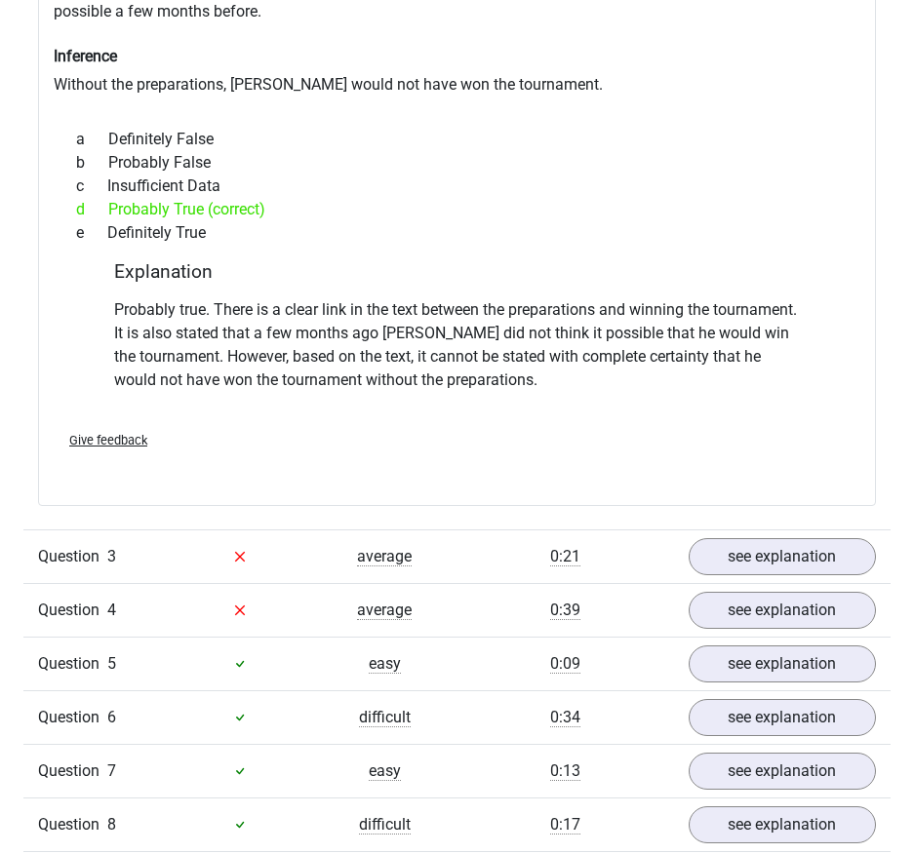
scroll to position [2633, 0]
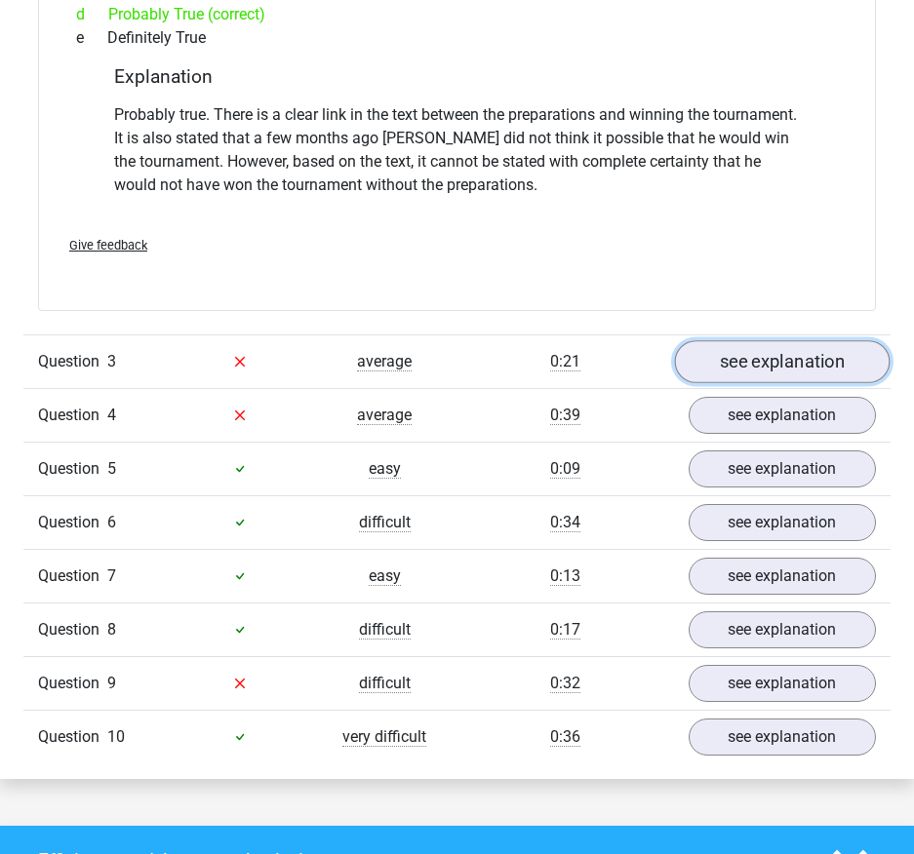
click at [755, 340] on link "see explanation" at bounding box center [781, 361] width 215 height 43
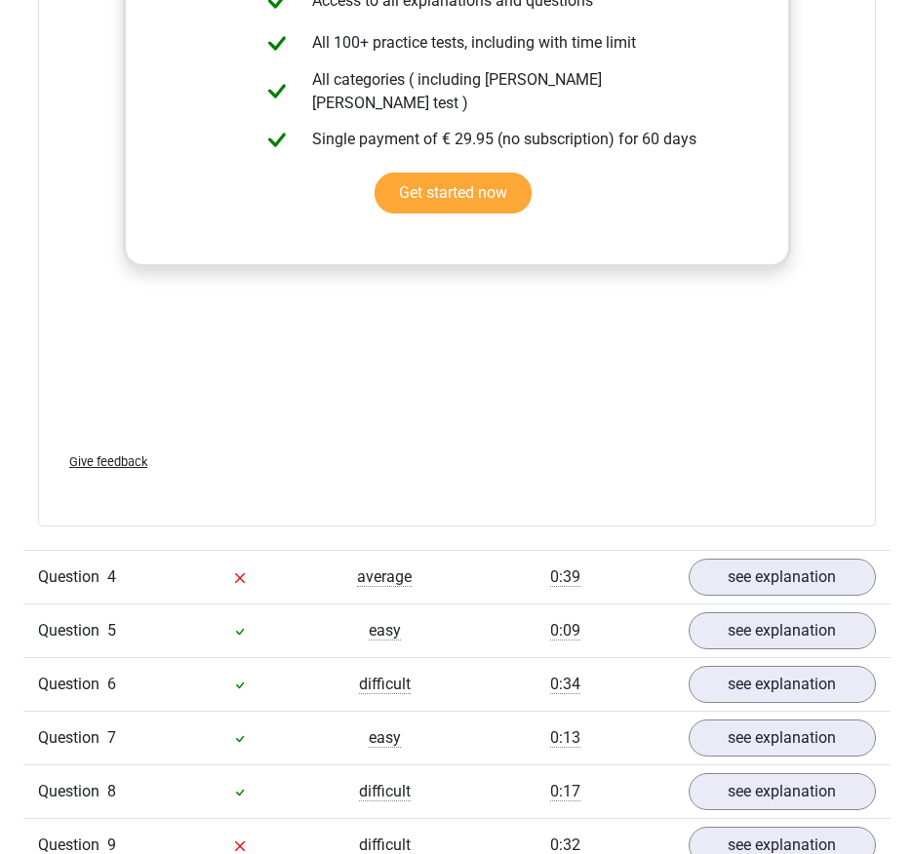
scroll to position [3608, 0]
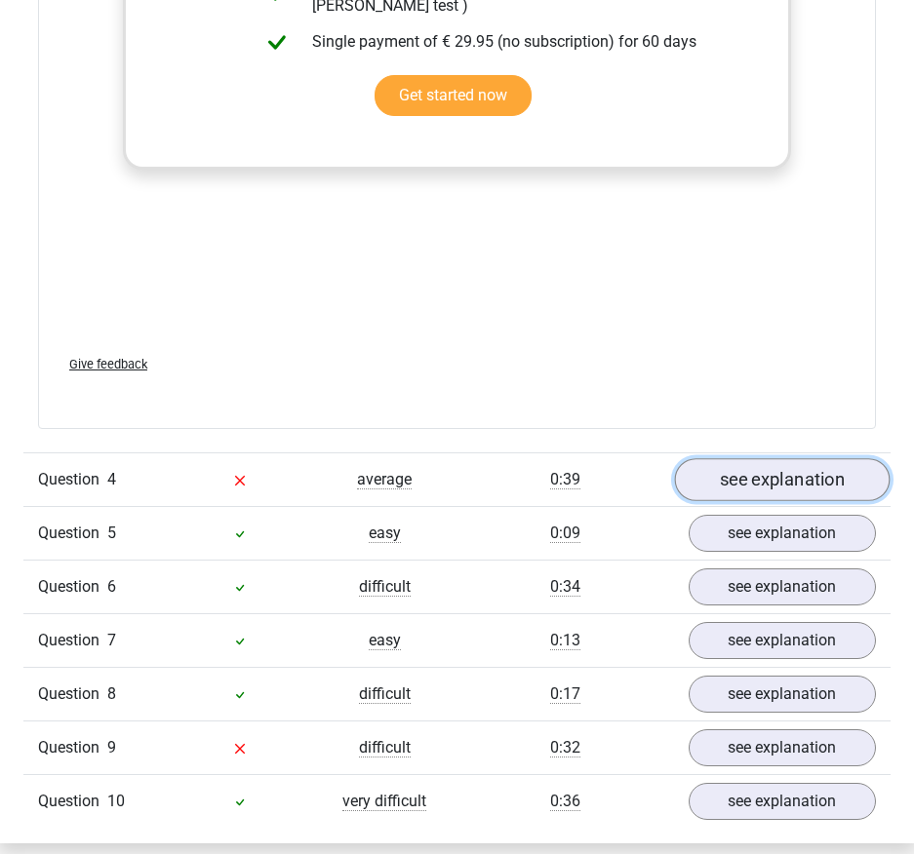
click at [816, 458] on link "see explanation" at bounding box center [781, 479] width 215 height 43
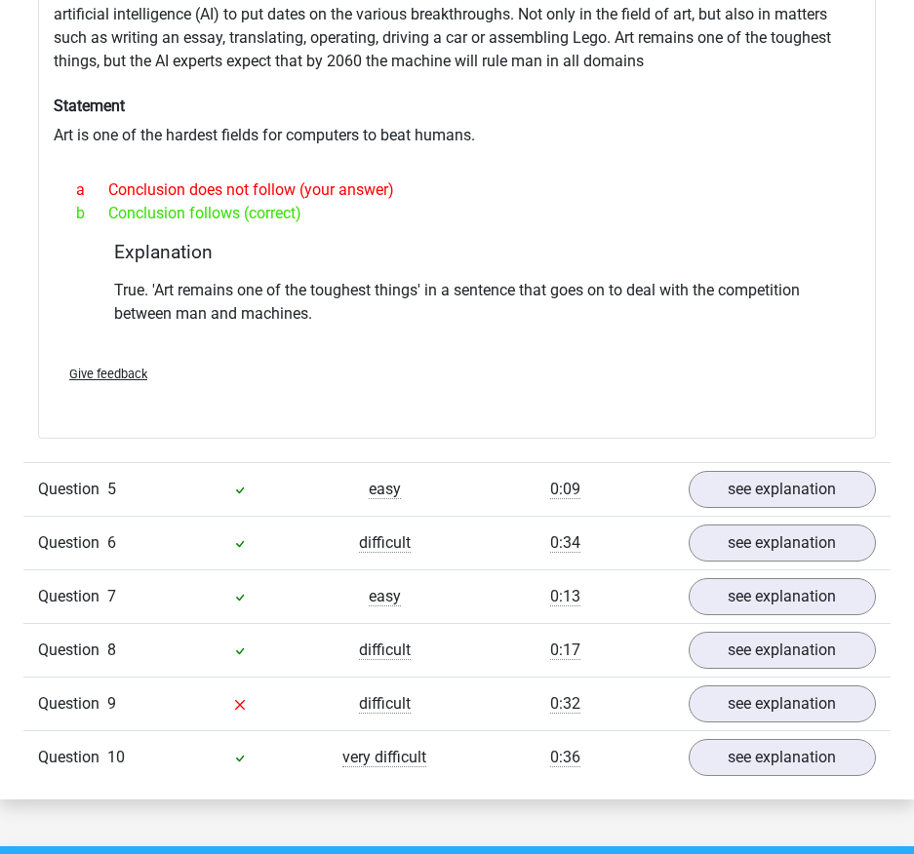
scroll to position [4485, 0]
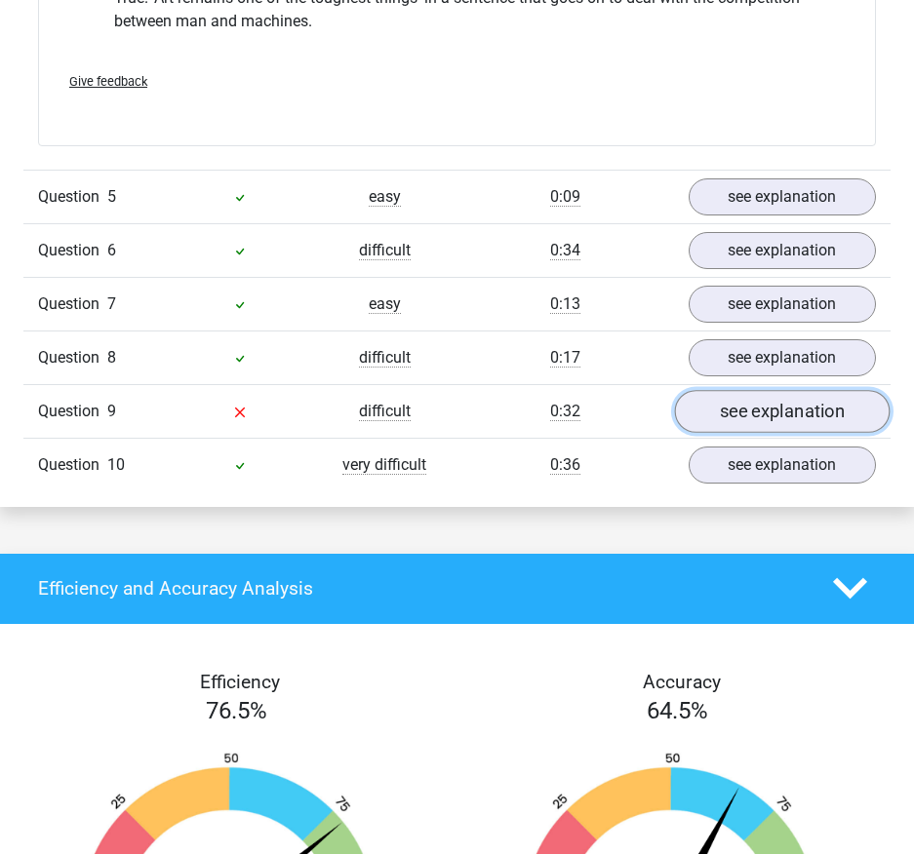
click at [762, 390] on link "see explanation" at bounding box center [781, 411] width 215 height 43
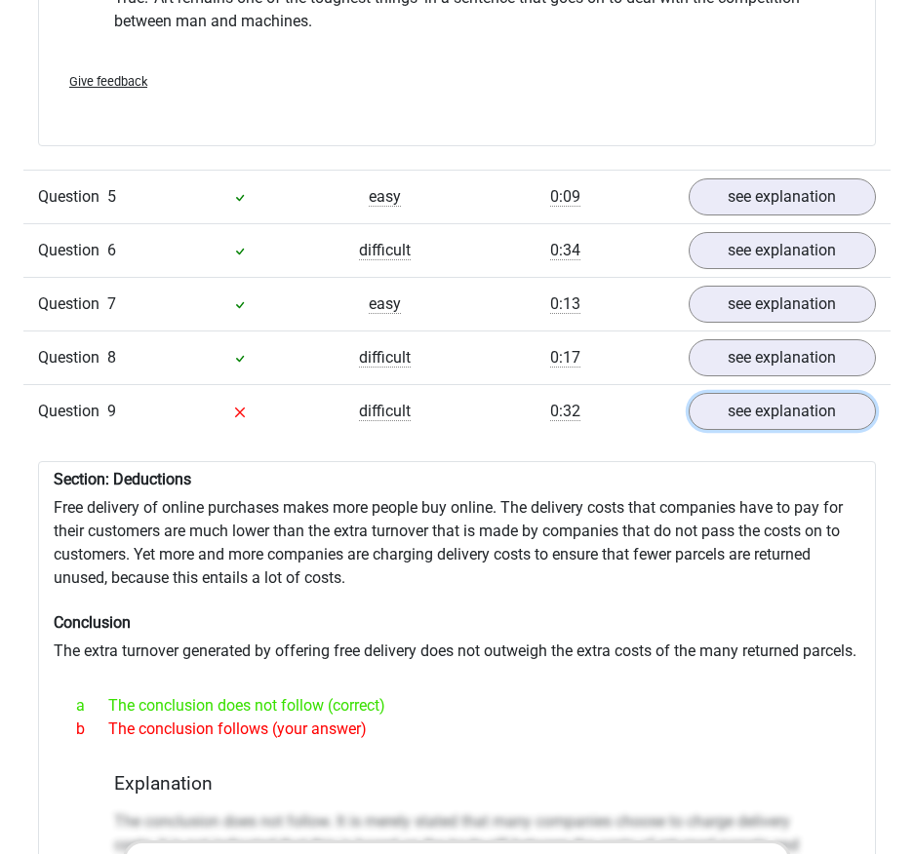
scroll to position [3998, 0]
